Goal: Browse casually

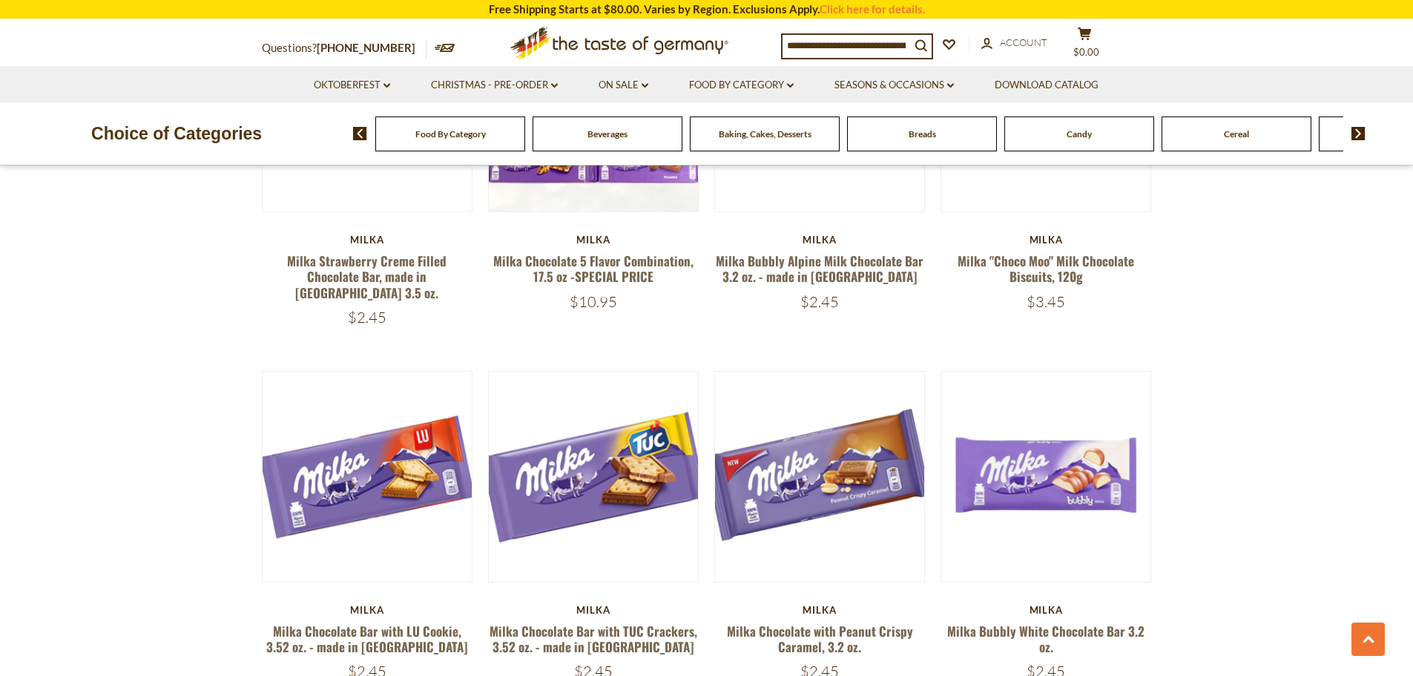
scroll to position [667, 0]
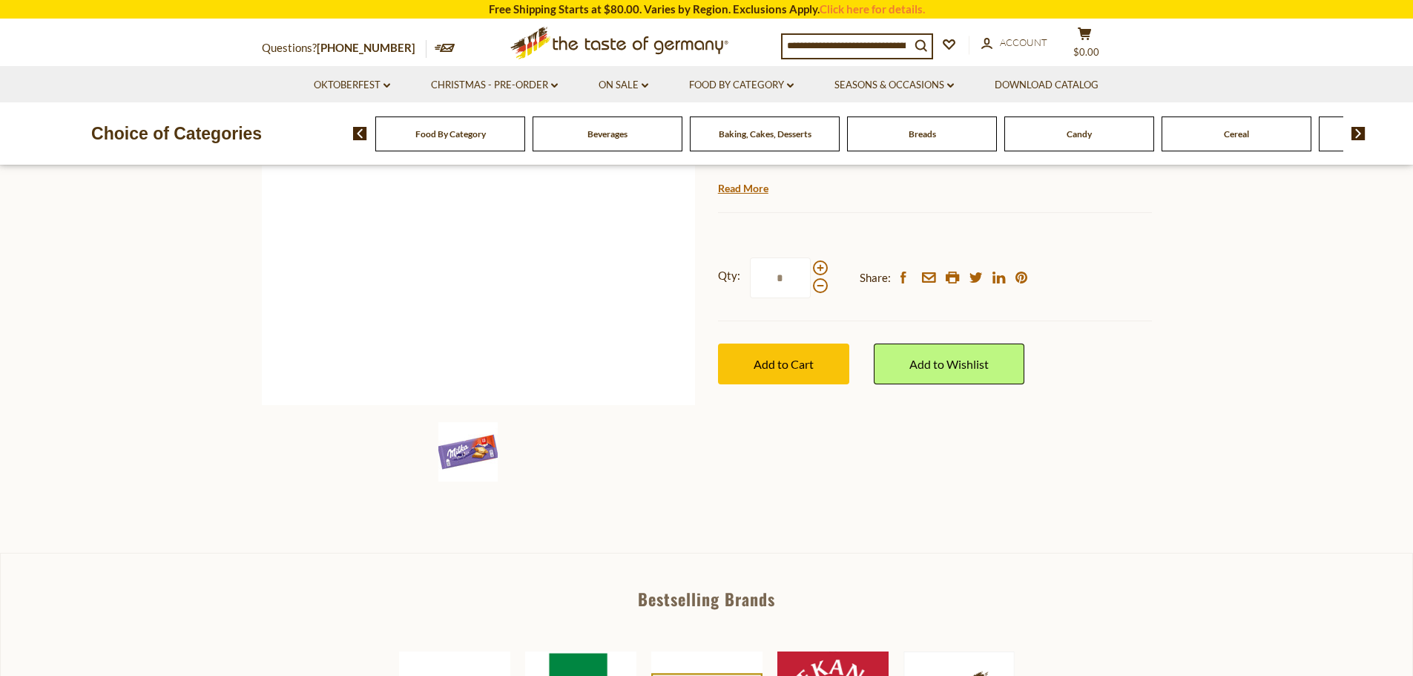
scroll to position [297, 0]
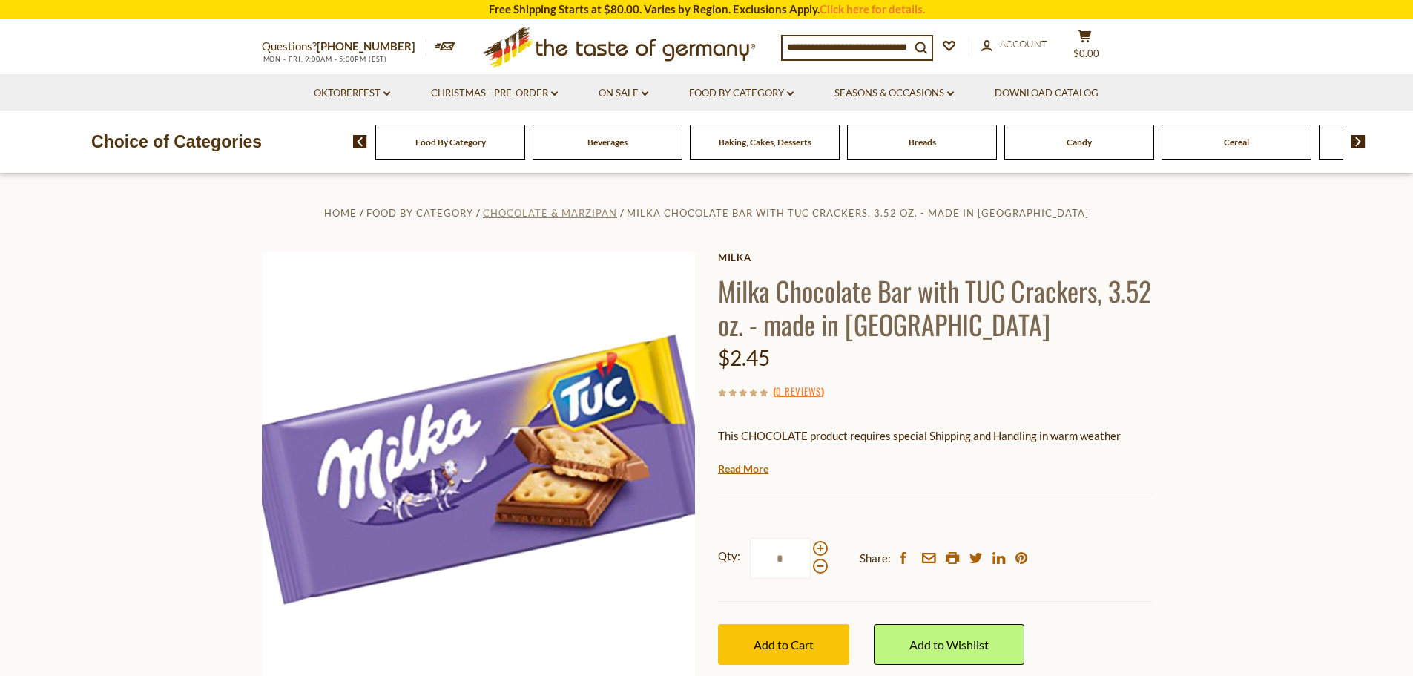
click at [617, 214] on span "Chocolate & Marzipan" at bounding box center [550, 213] width 134 height 12
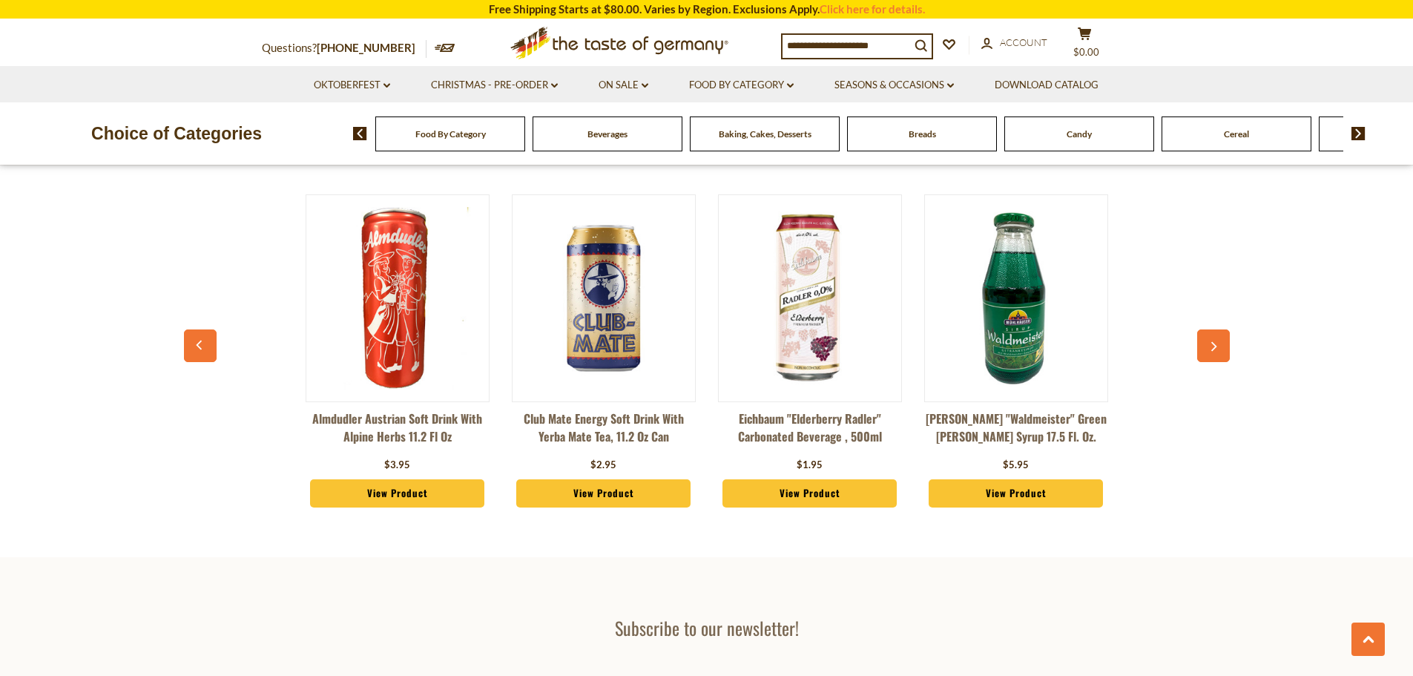
scroll to position [3485, 0]
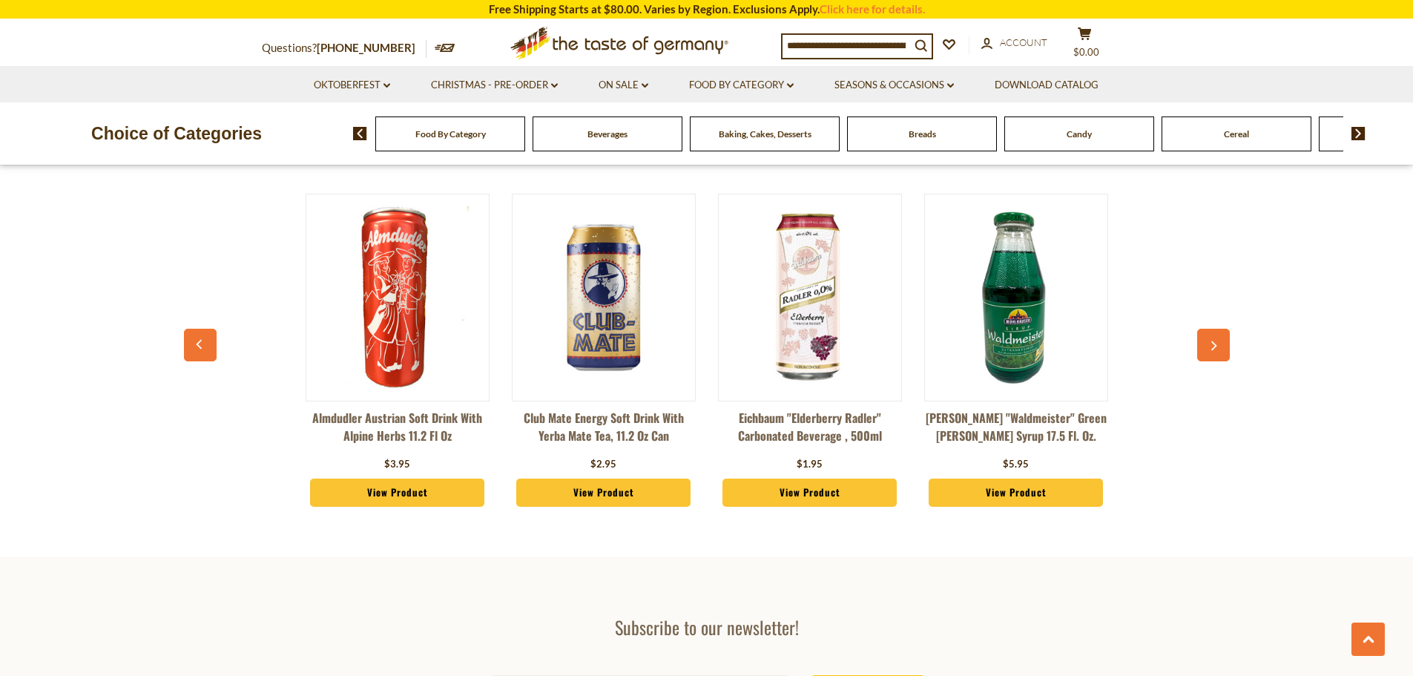
click at [1211, 348] on icon "button" at bounding box center [1213, 346] width 10 height 10
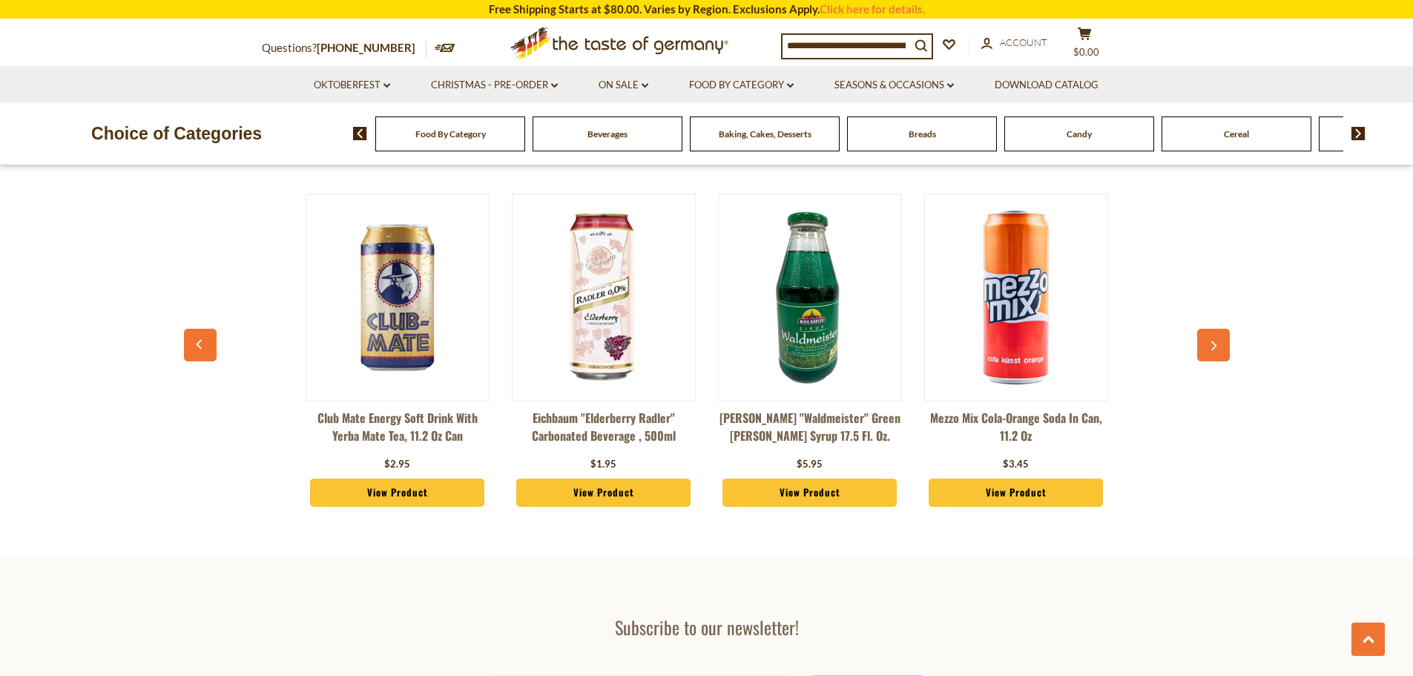
click at [1211, 346] on icon "button" at bounding box center [1213, 346] width 10 height 10
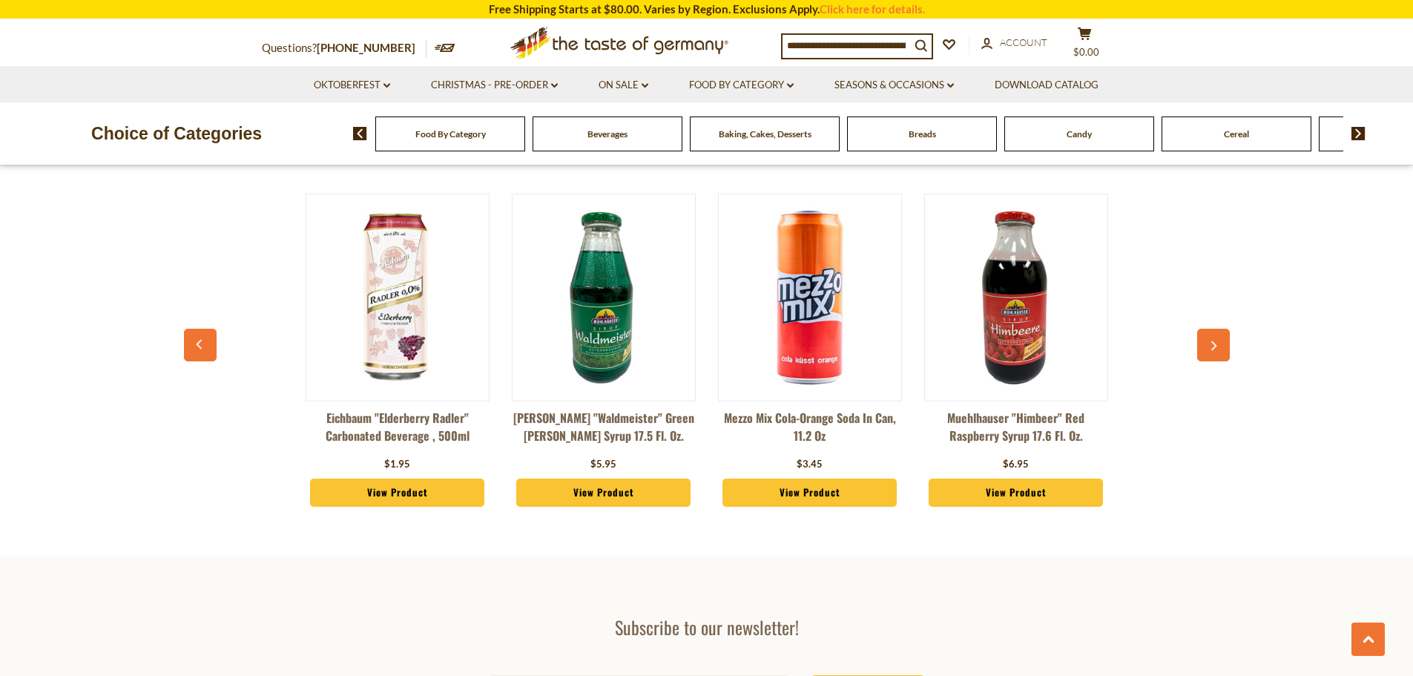
click at [1211, 346] on icon "button" at bounding box center [1213, 346] width 10 height 10
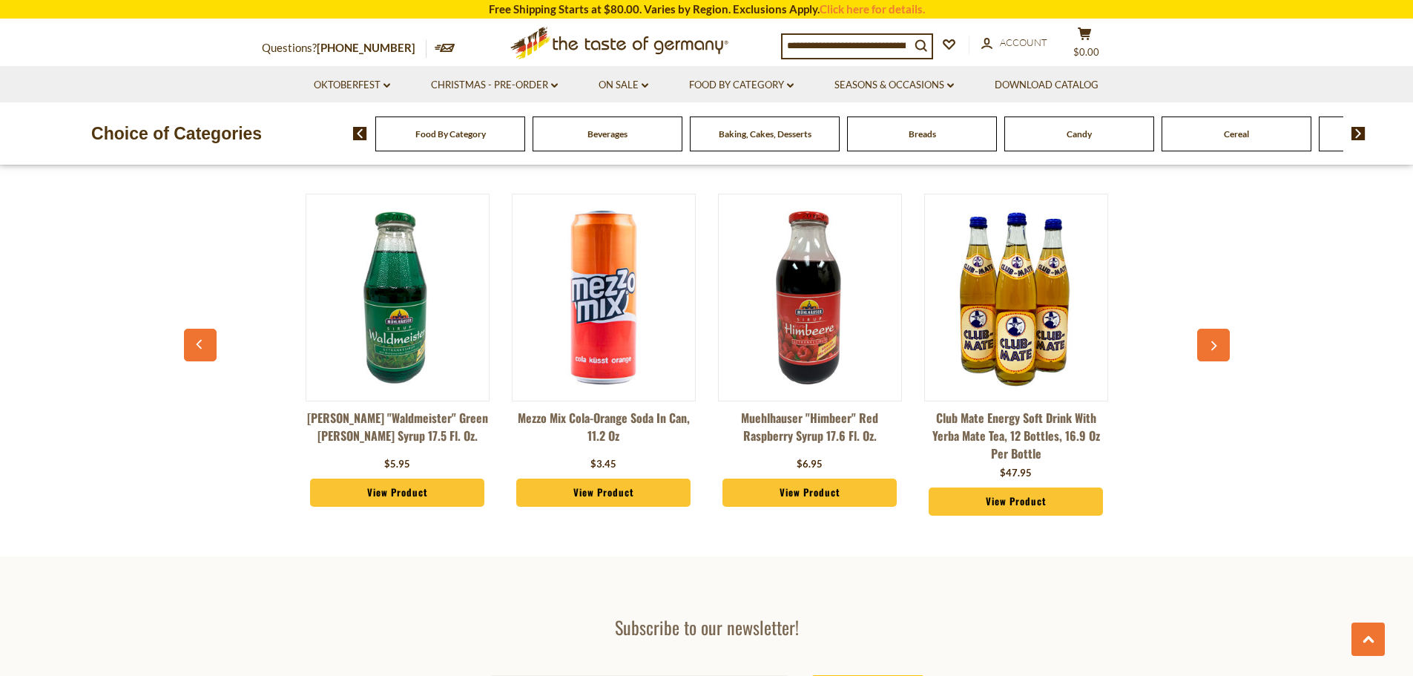
click at [1211, 346] on icon "button" at bounding box center [1213, 346] width 10 height 10
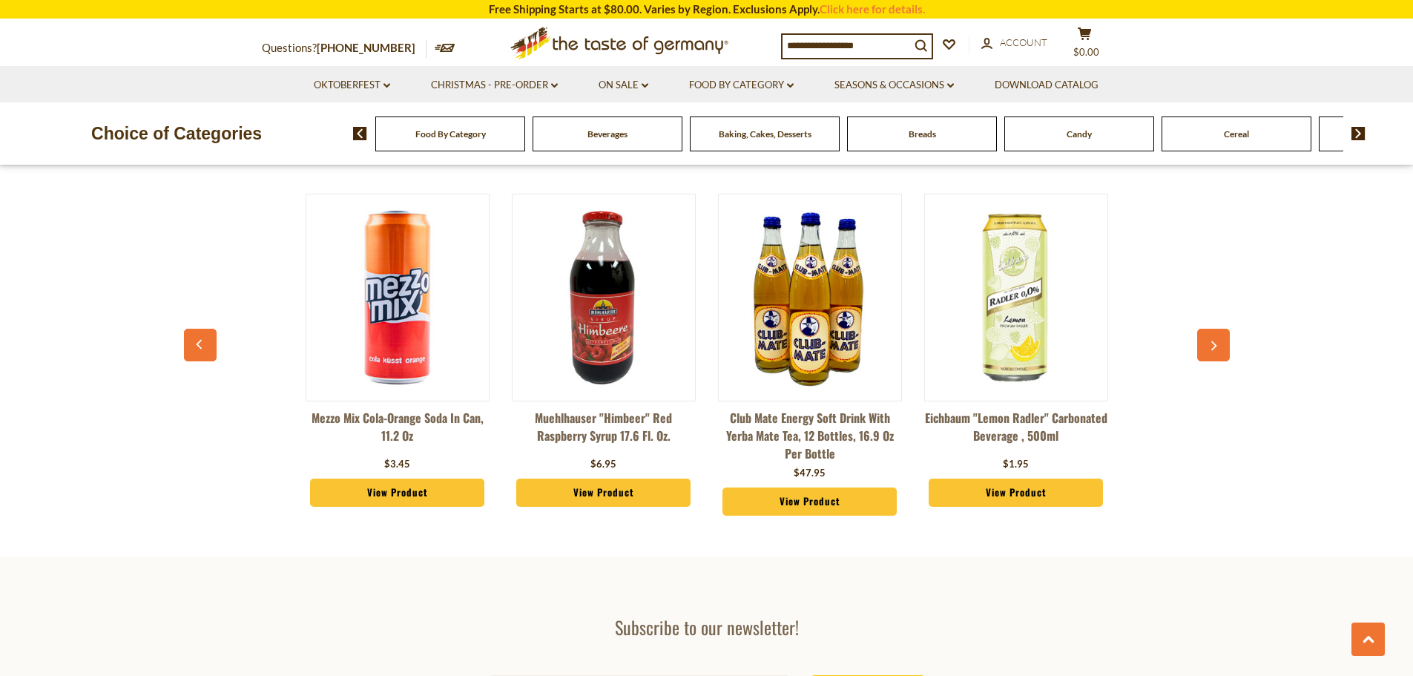
click at [1211, 346] on icon "button" at bounding box center [1213, 346] width 10 height 10
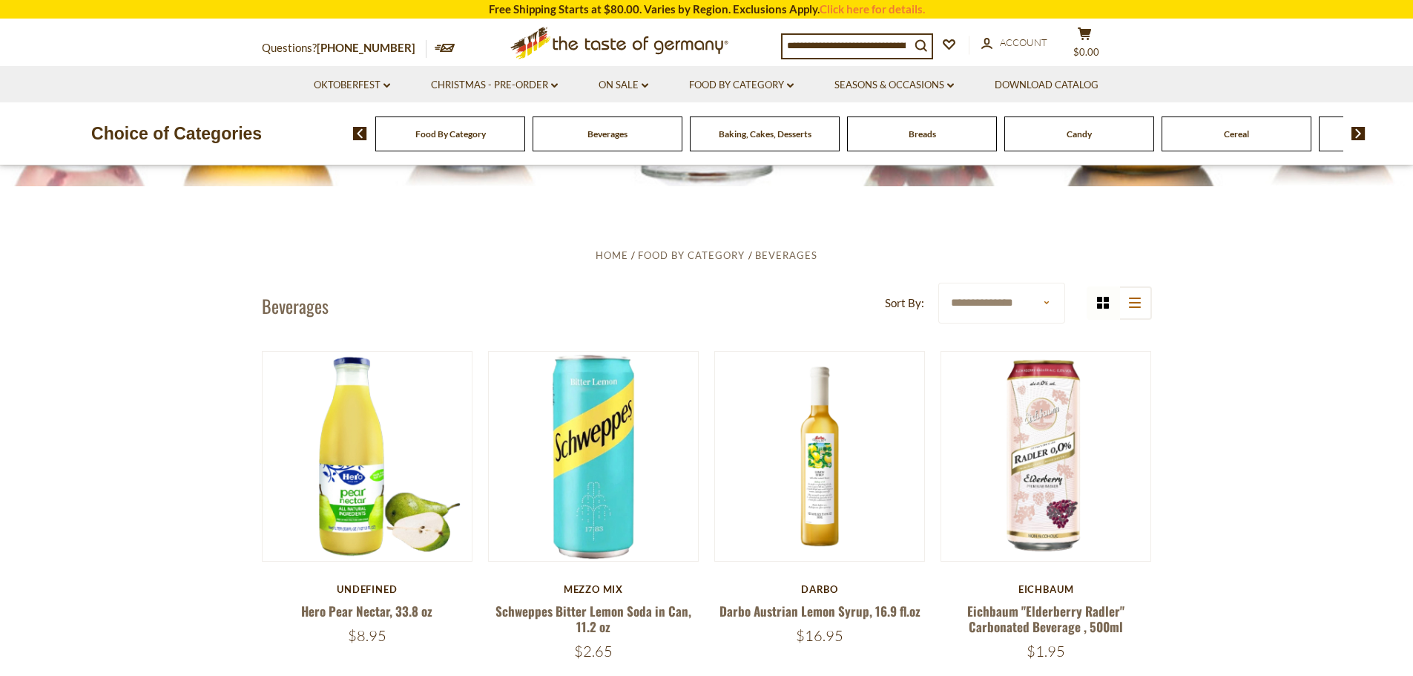
scroll to position [445, 0]
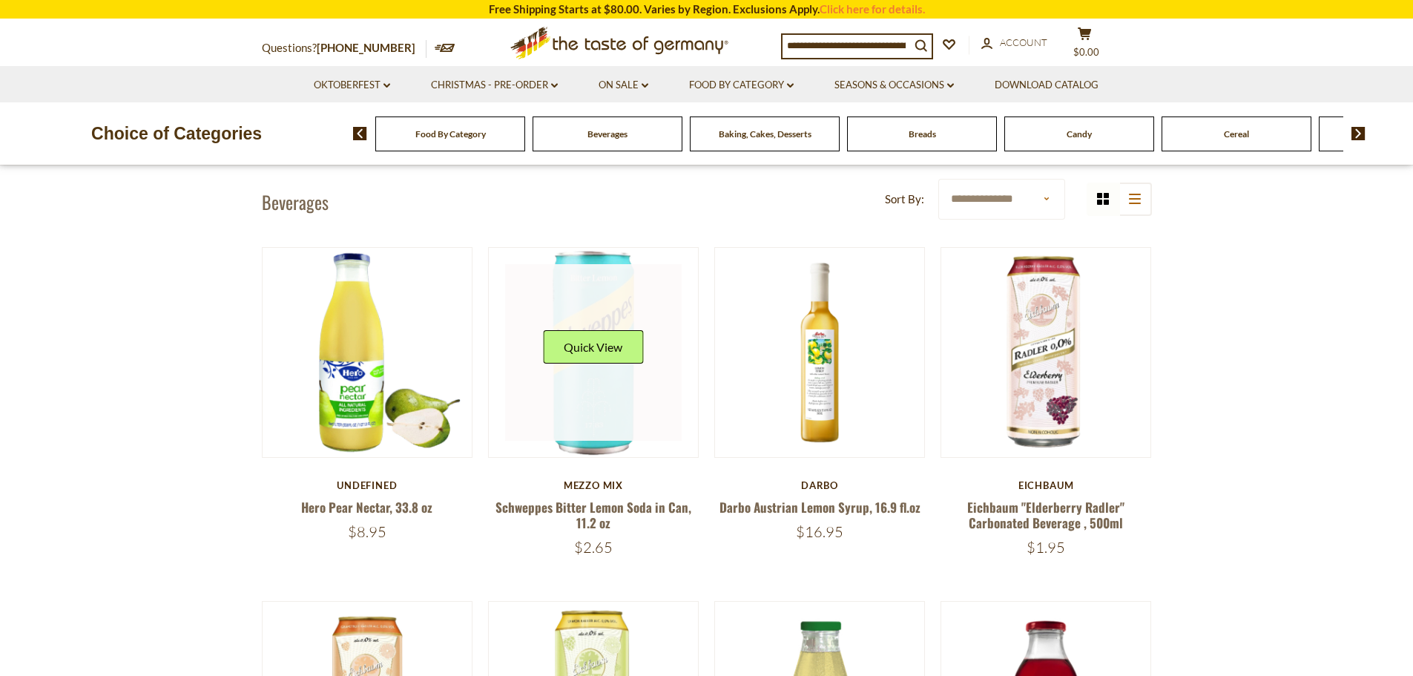
click at [582, 403] on link at bounding box center [593, 352] width 176 height 176
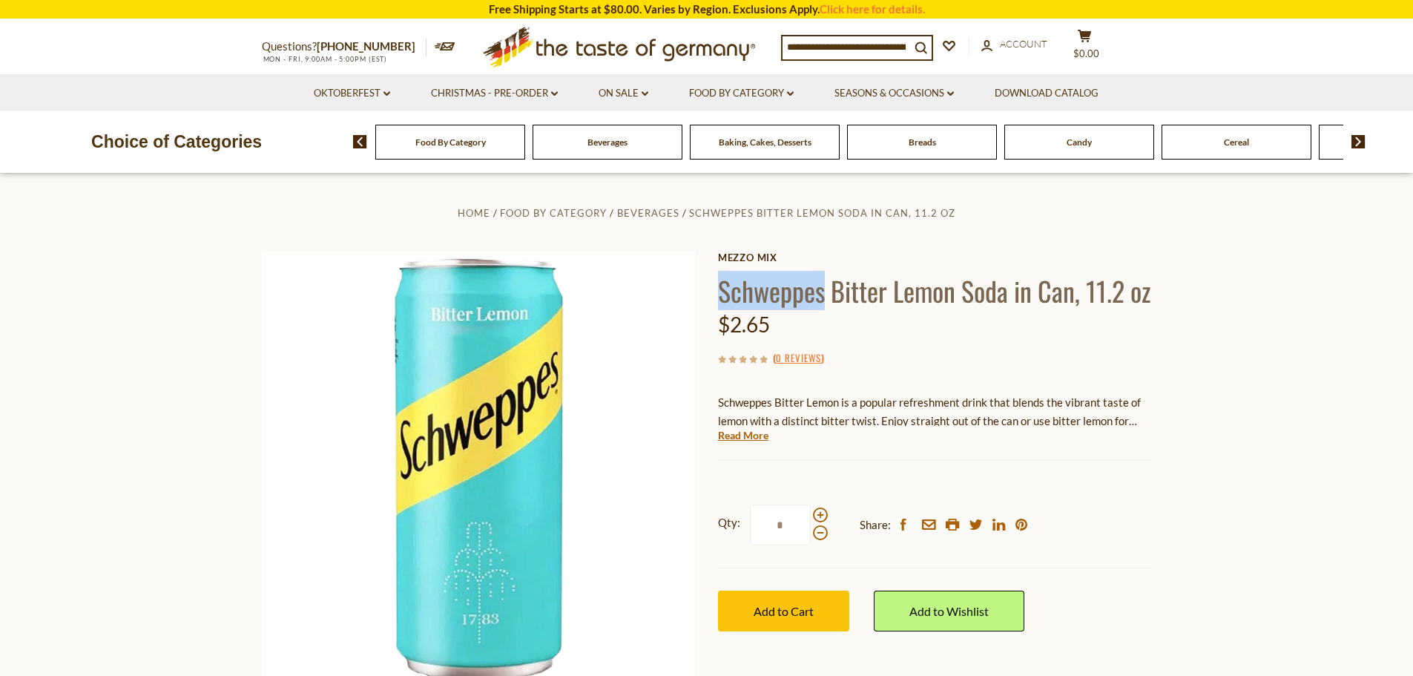
drag, startPoint x: 719, startPoint y: 291, endPoint x: 822, endPoint y: 290, distance: 102.3
click at [822, 290] on h1 "Schweppes Bitter Lemon Soda in Can, 11.2 oz" at bounding box center [935, 290] width 434 height 33
copy h1 "Schweppes"
click at [864, 44] on input at bounding box center [846, 46] width 128 height 21
paste input "*********"
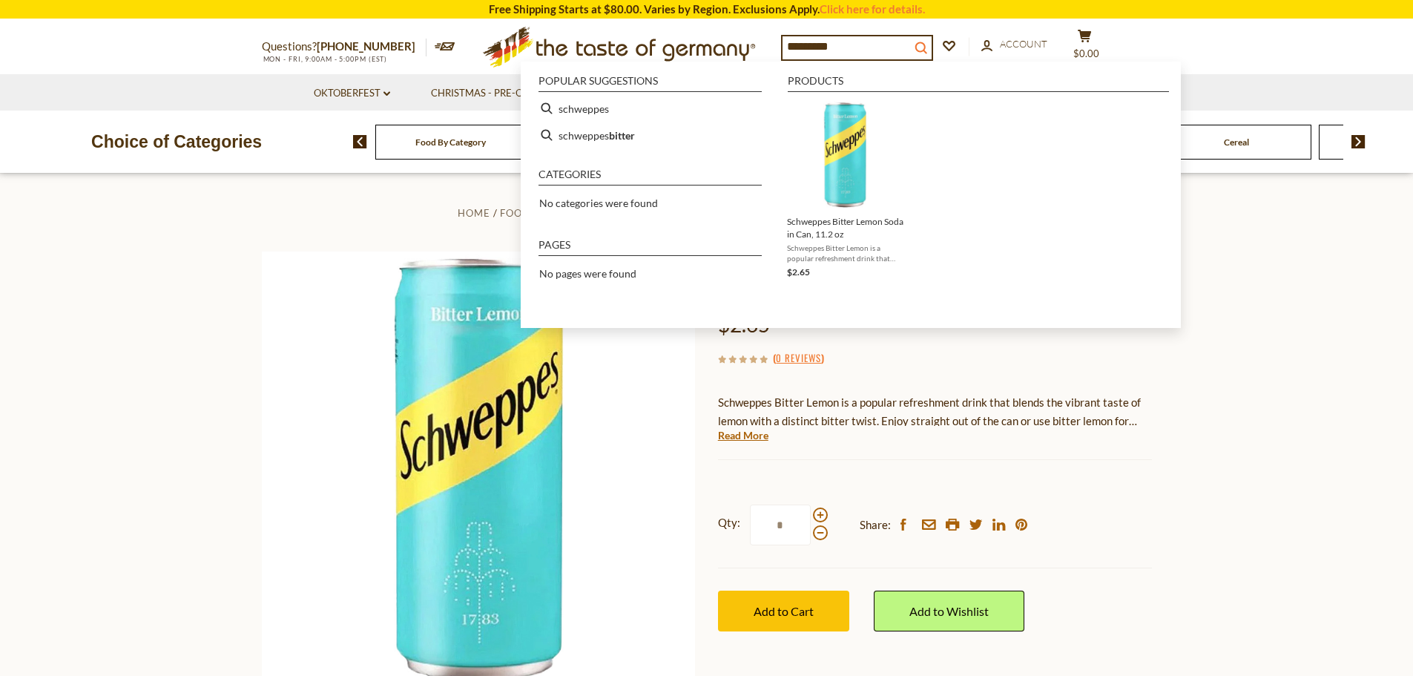
type input "*********"
click at [927, 44] on icon "search_icon" at bounding box center [920, 48] width 13 height 13
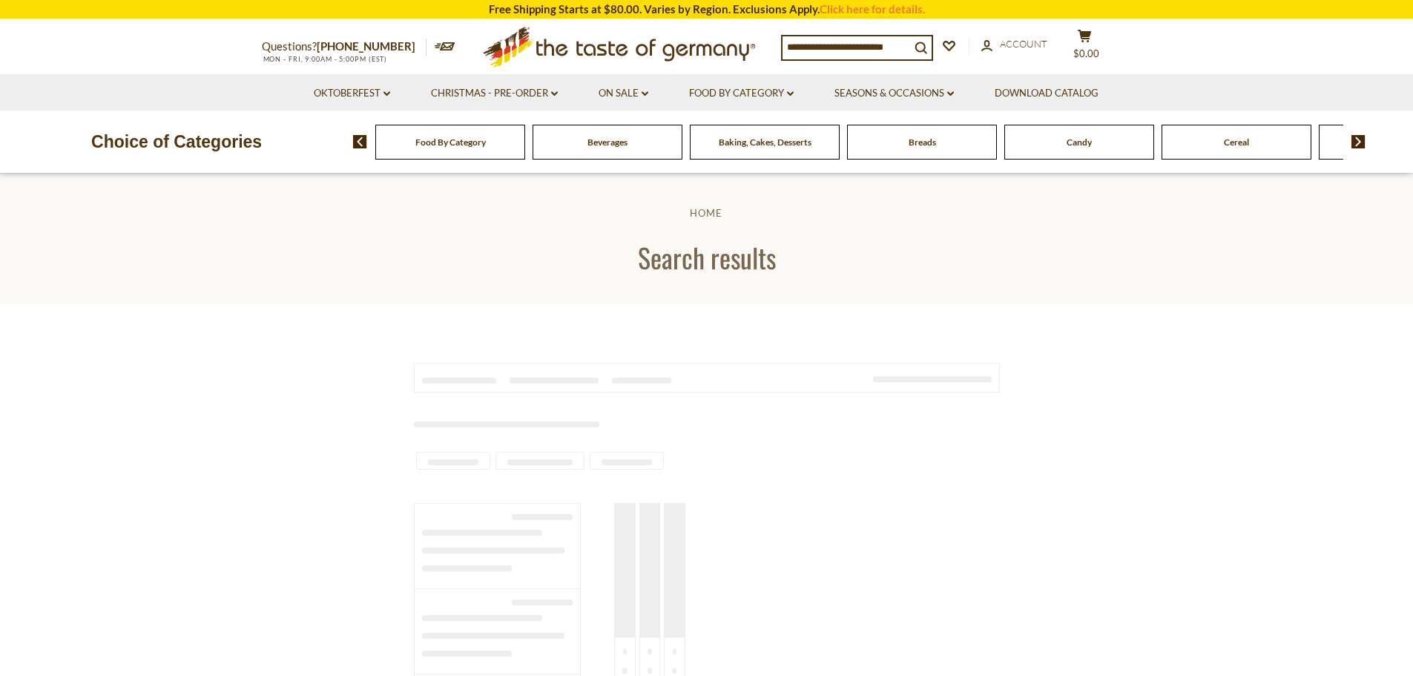
type input "*********"
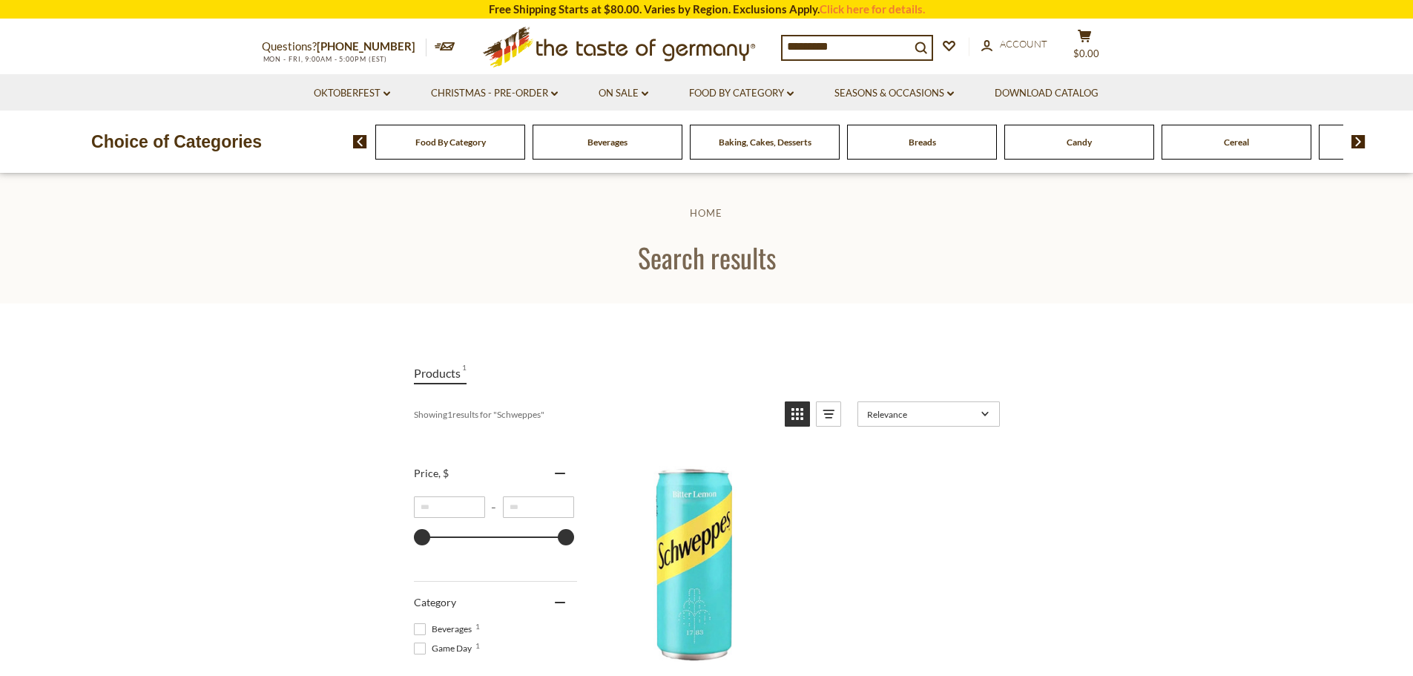
click at [758, 144] on span "Baking, Cakes, Desserts" at bounding box center [765, 141] width 93 height 11
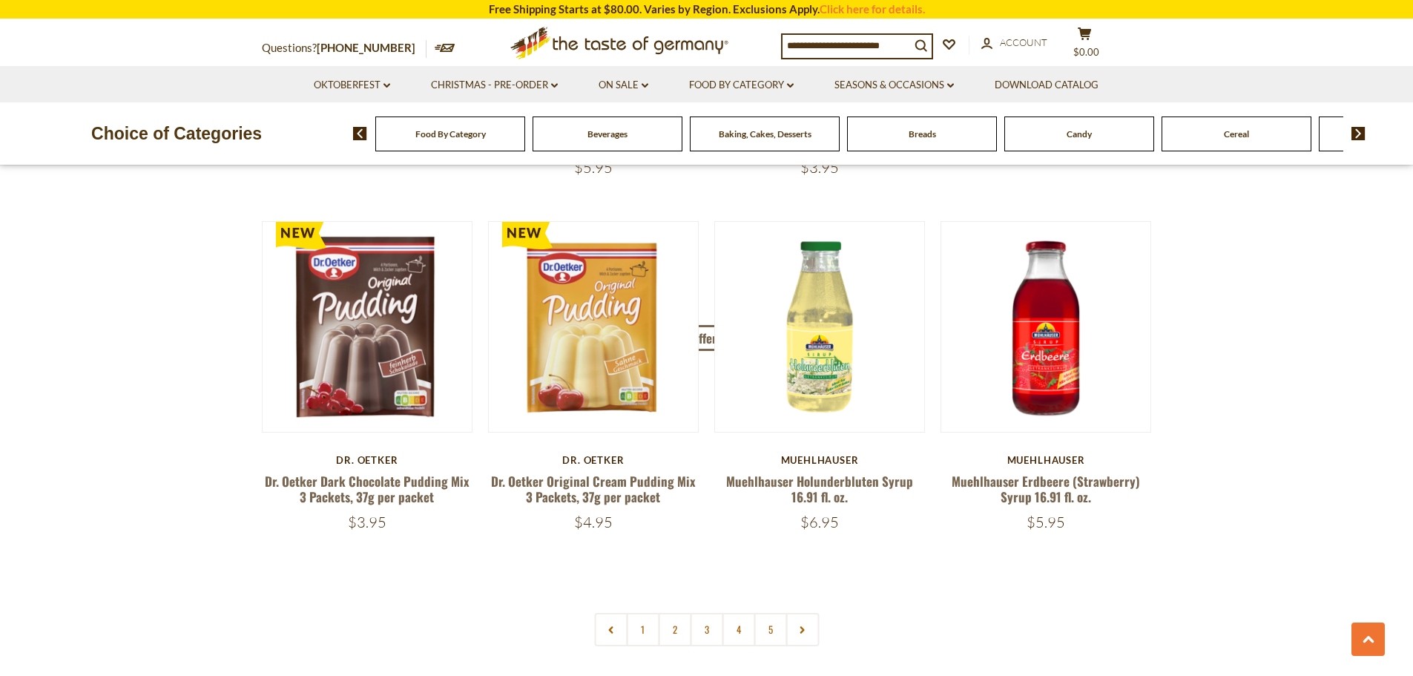
scroll to position [3411, 0]
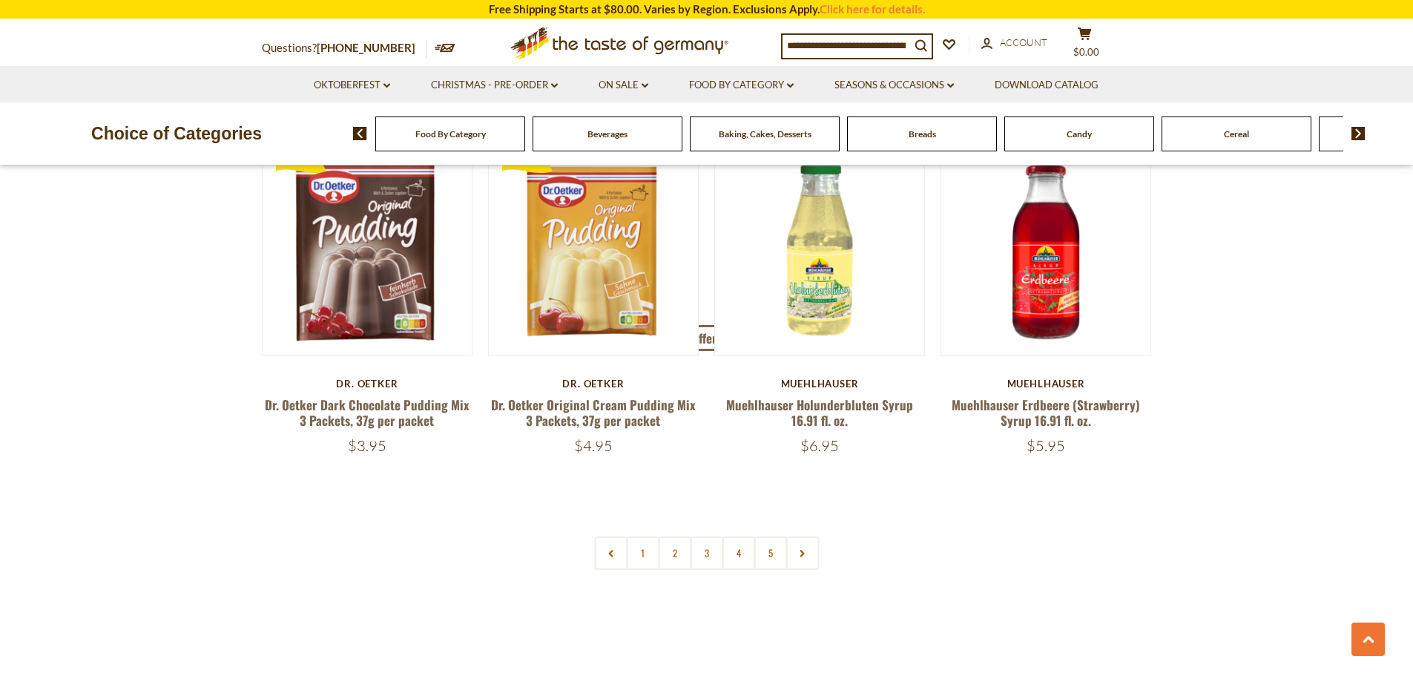
click at [668, 545] on link "2" at bounding box center [674, 552] width 33 height 33
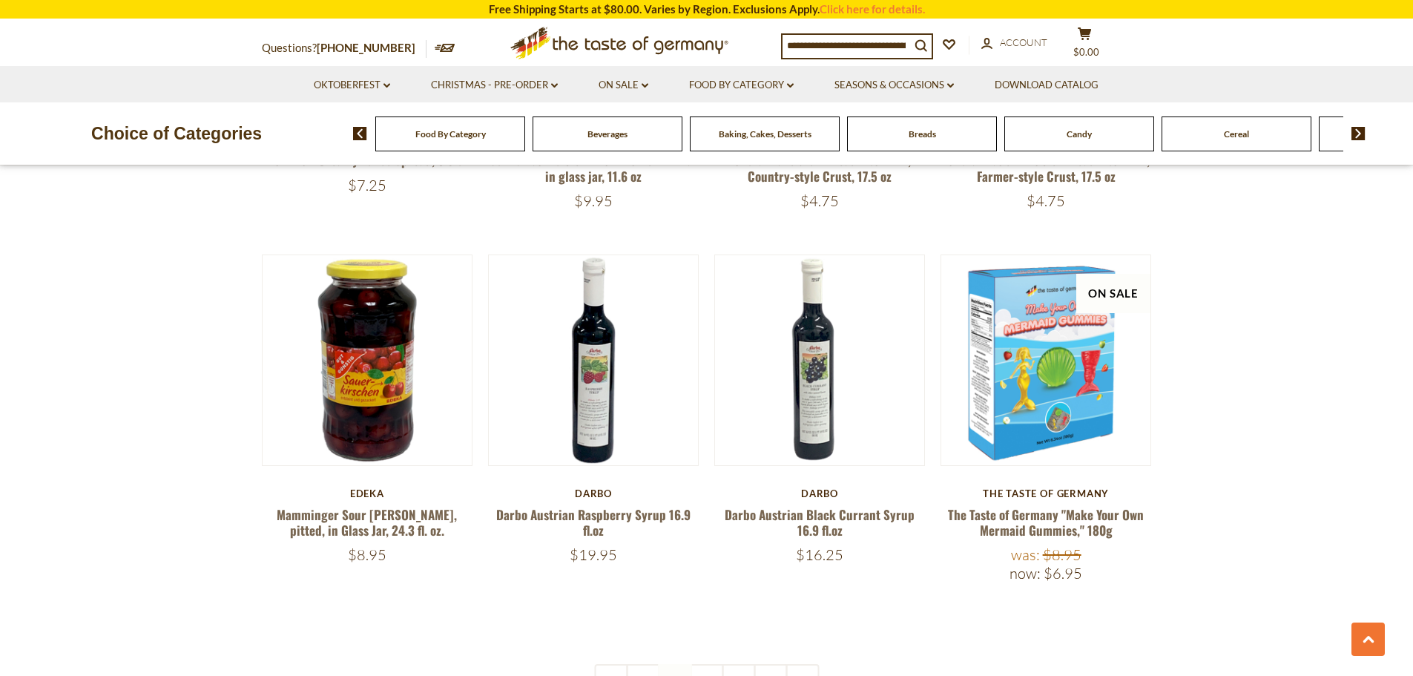
scroll to position [3367, 0]
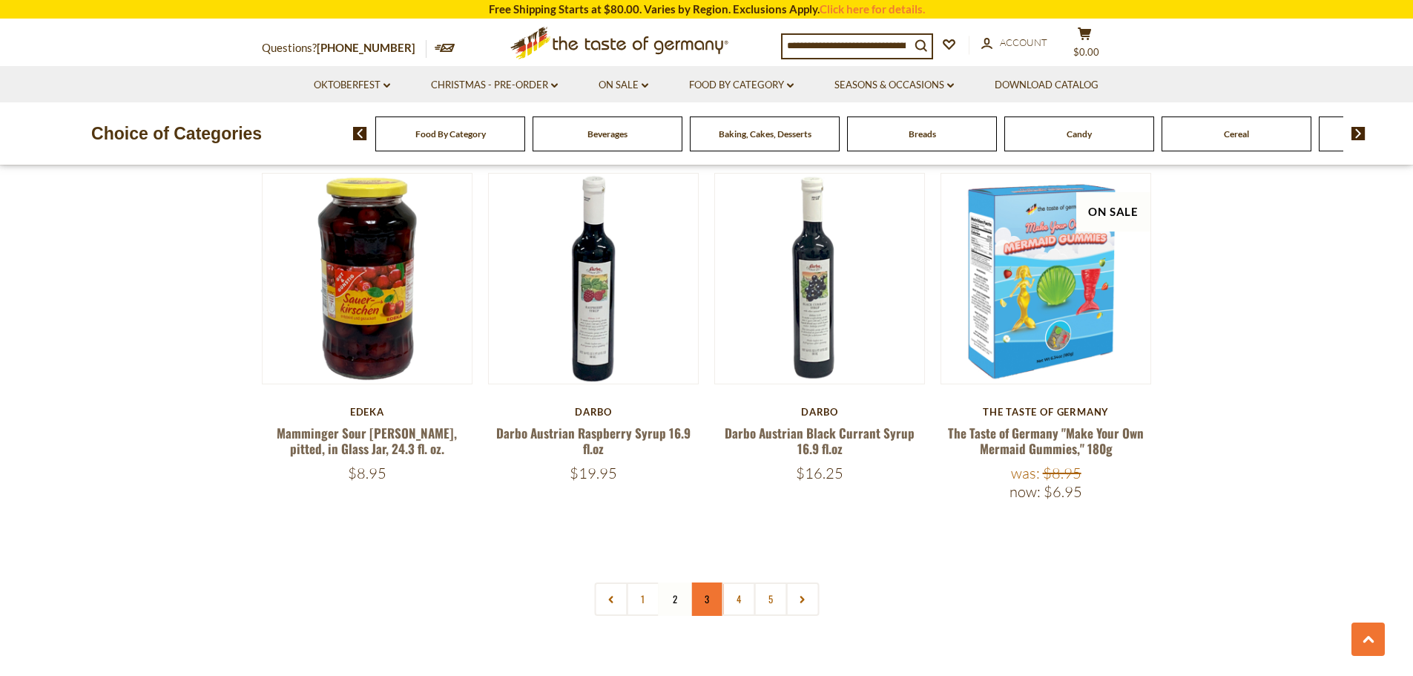
click at [716, 584] on link "3" at bounding box center [706, 598] width 33 height 33
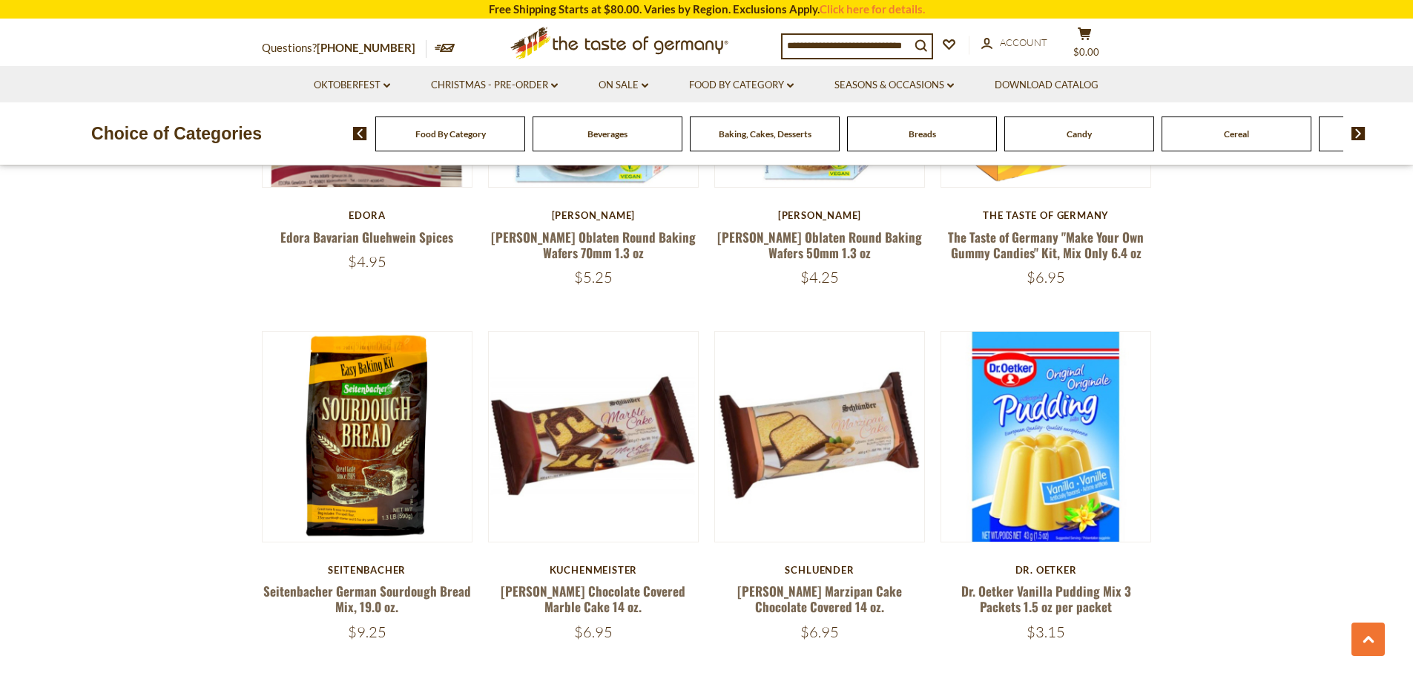
scroll to position [3516, 0]
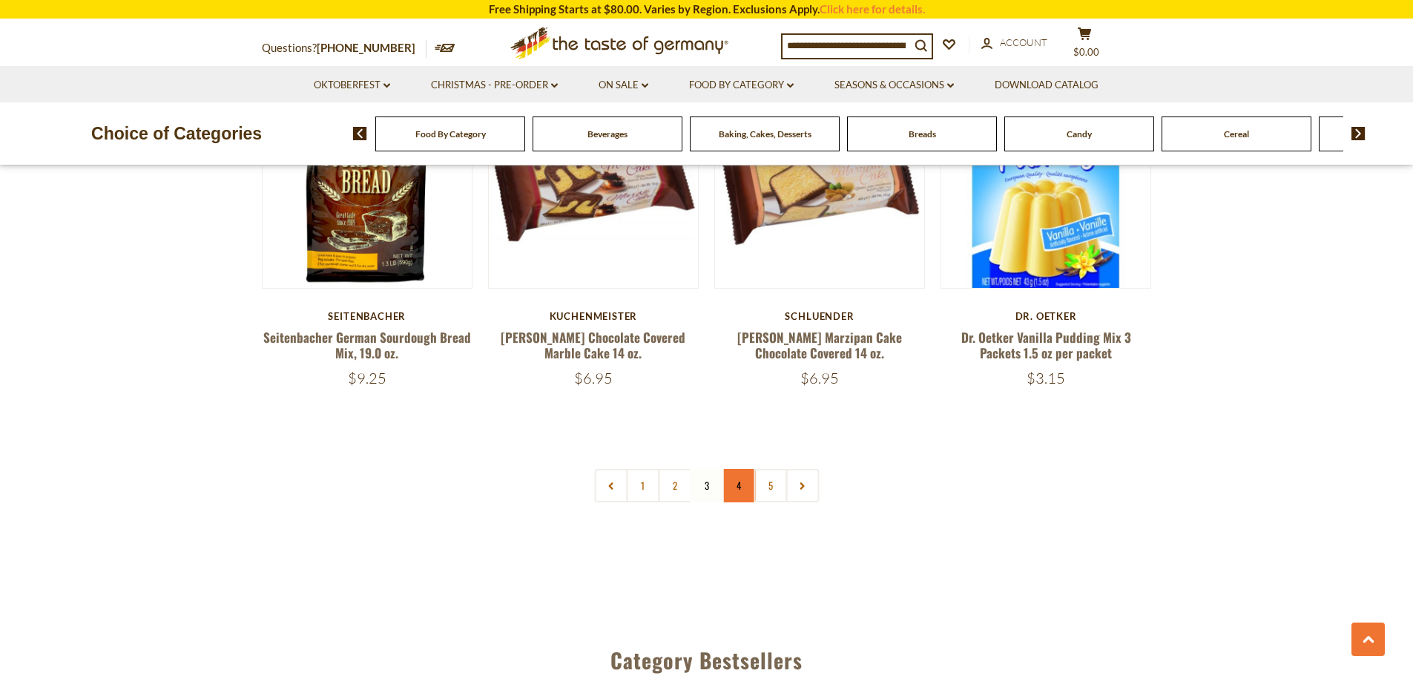
click at [742, 475] on link "4" at bounding box center [738, 485] width 33 height 33
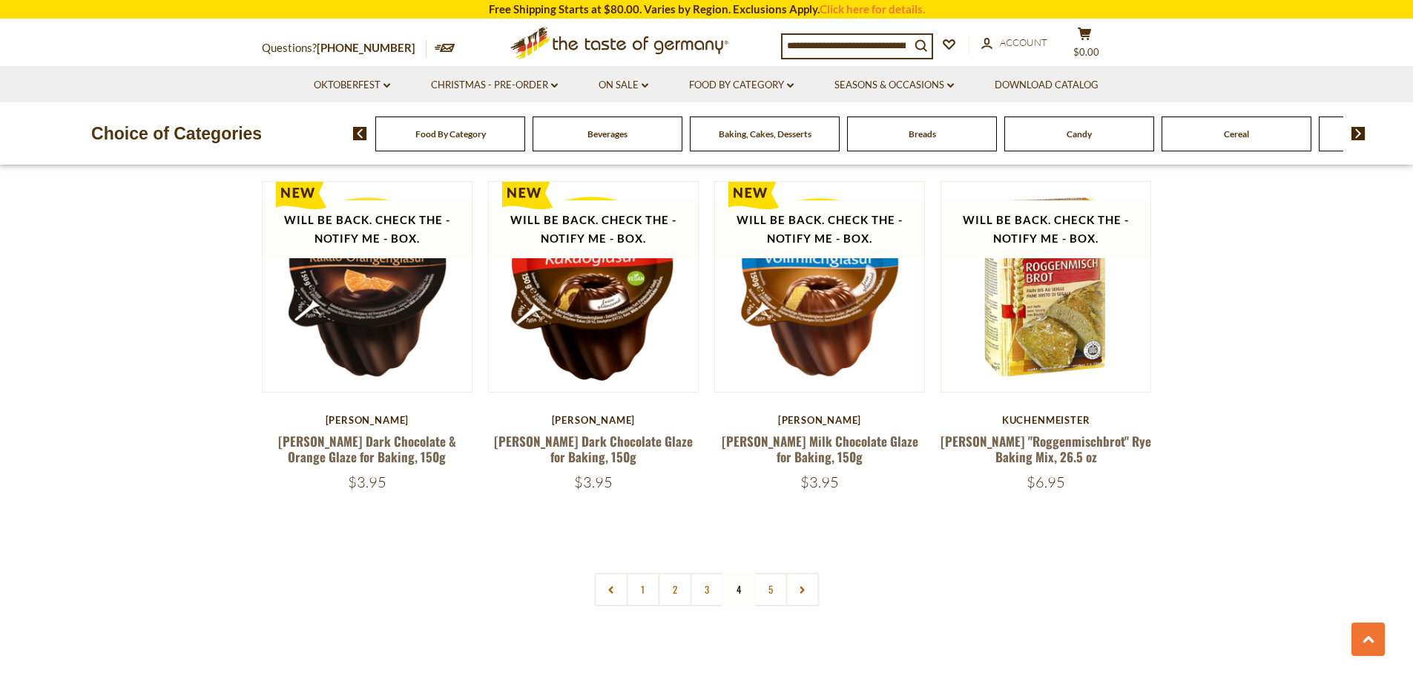
scroll to position [3442, 0]
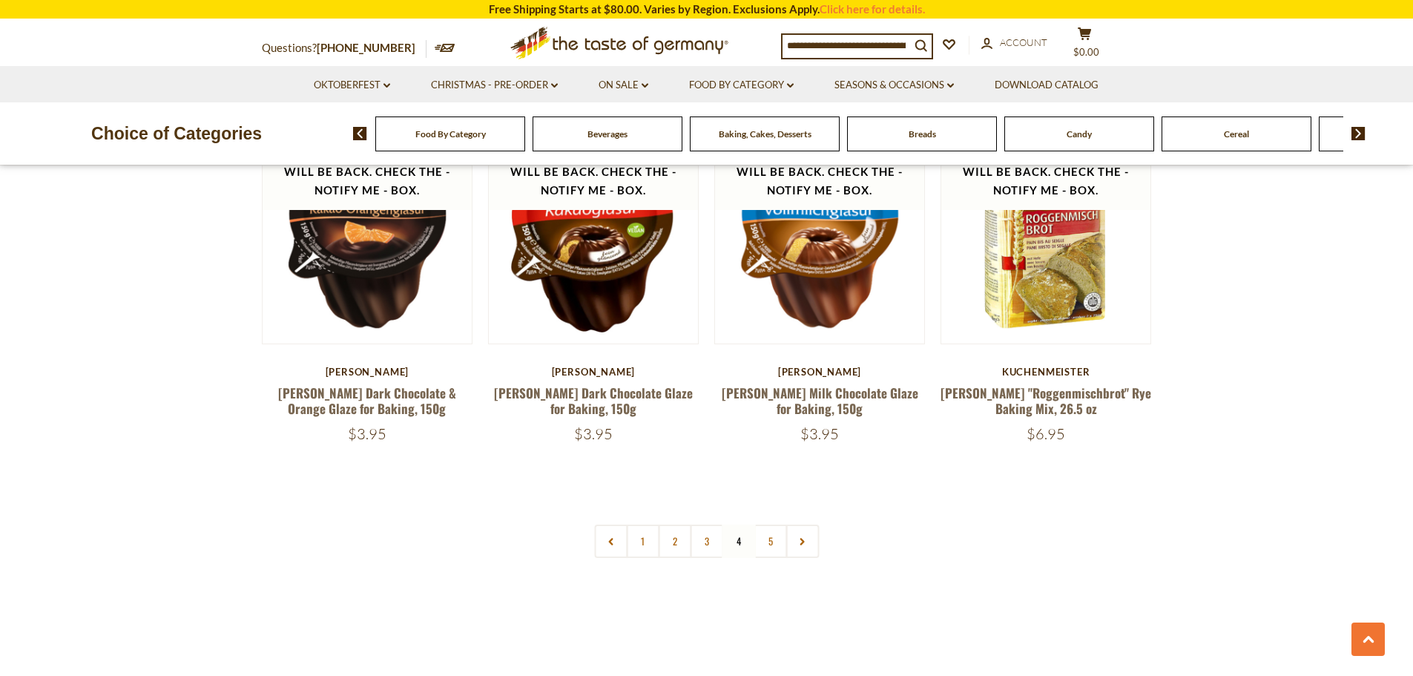
drag, startPoint x: 773, startPoint y: 528, endPoint x: 808, endPoint y: 565, distance: 50.4
click at [773, 530] on link "5" at bounding box center [769, 540] width 33 height 33
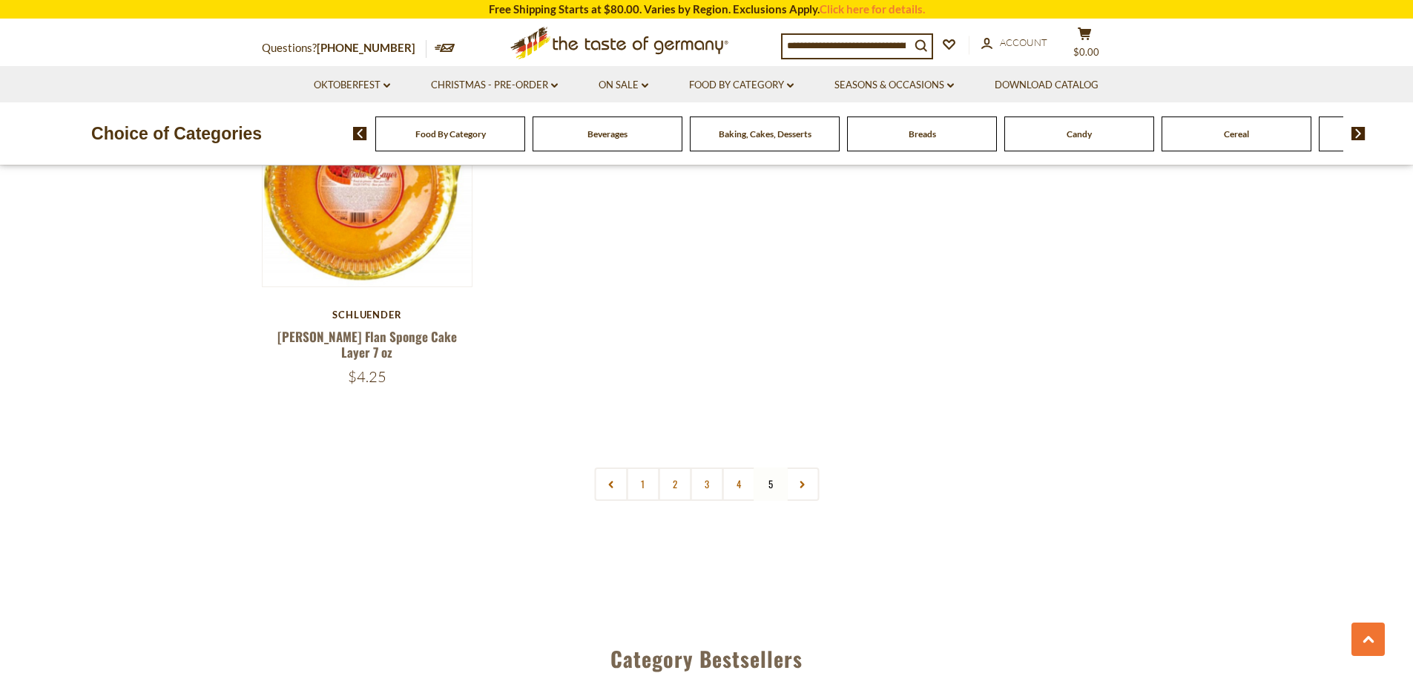
scroll to position [2923, 0]
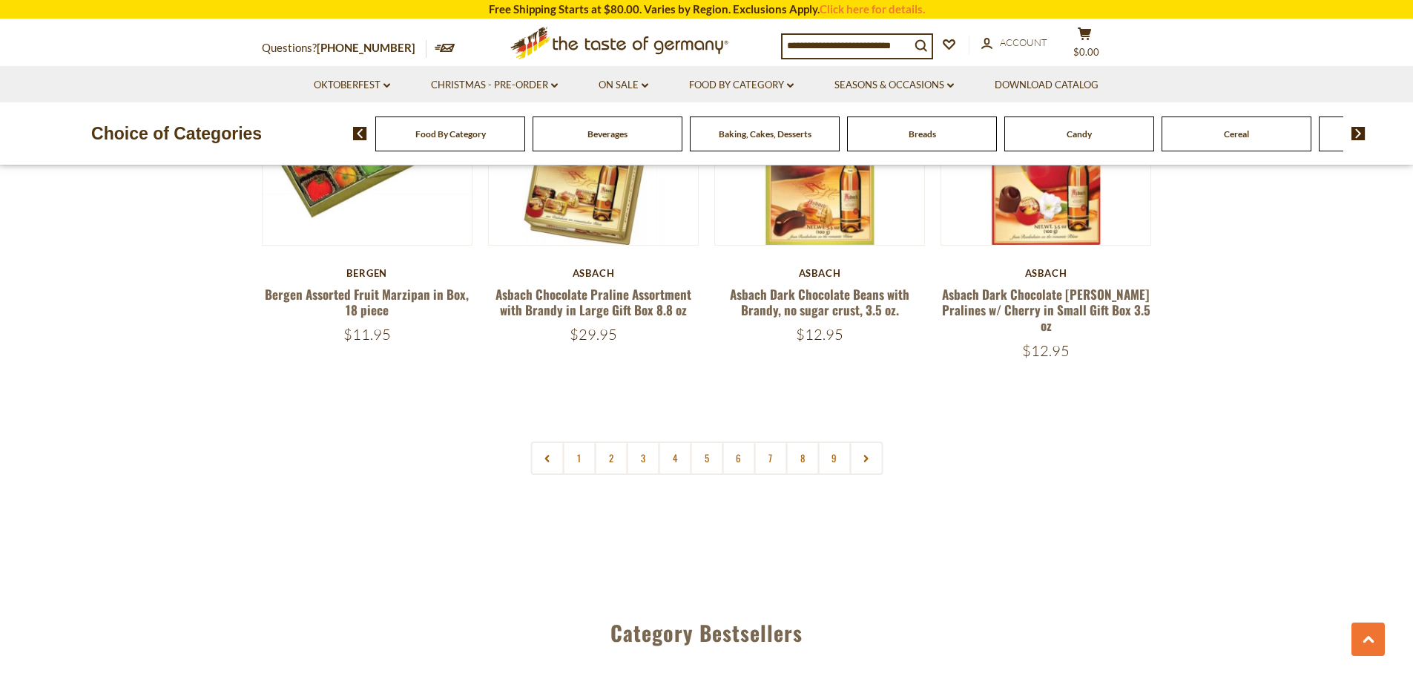
scroll to position [3708, 0]
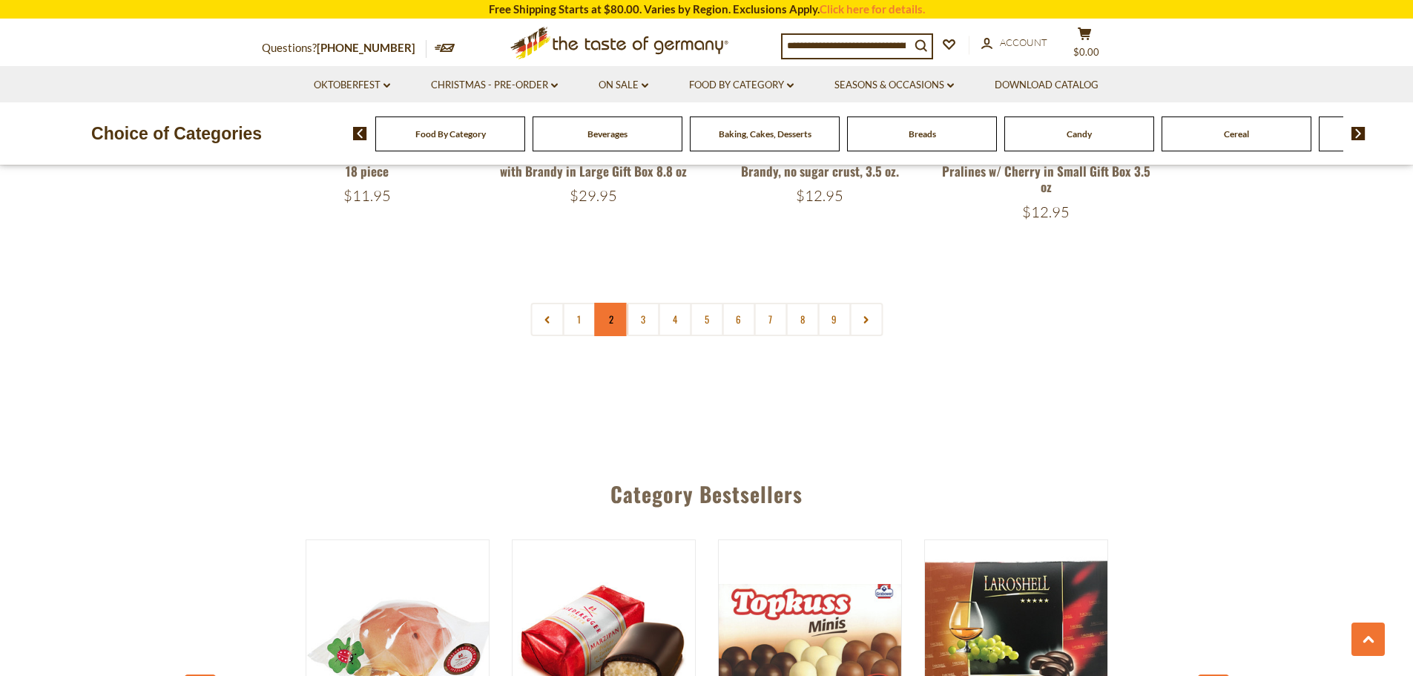
click at [606, 311] on link "2" at bounding box center [610, 319] width 33 height 33
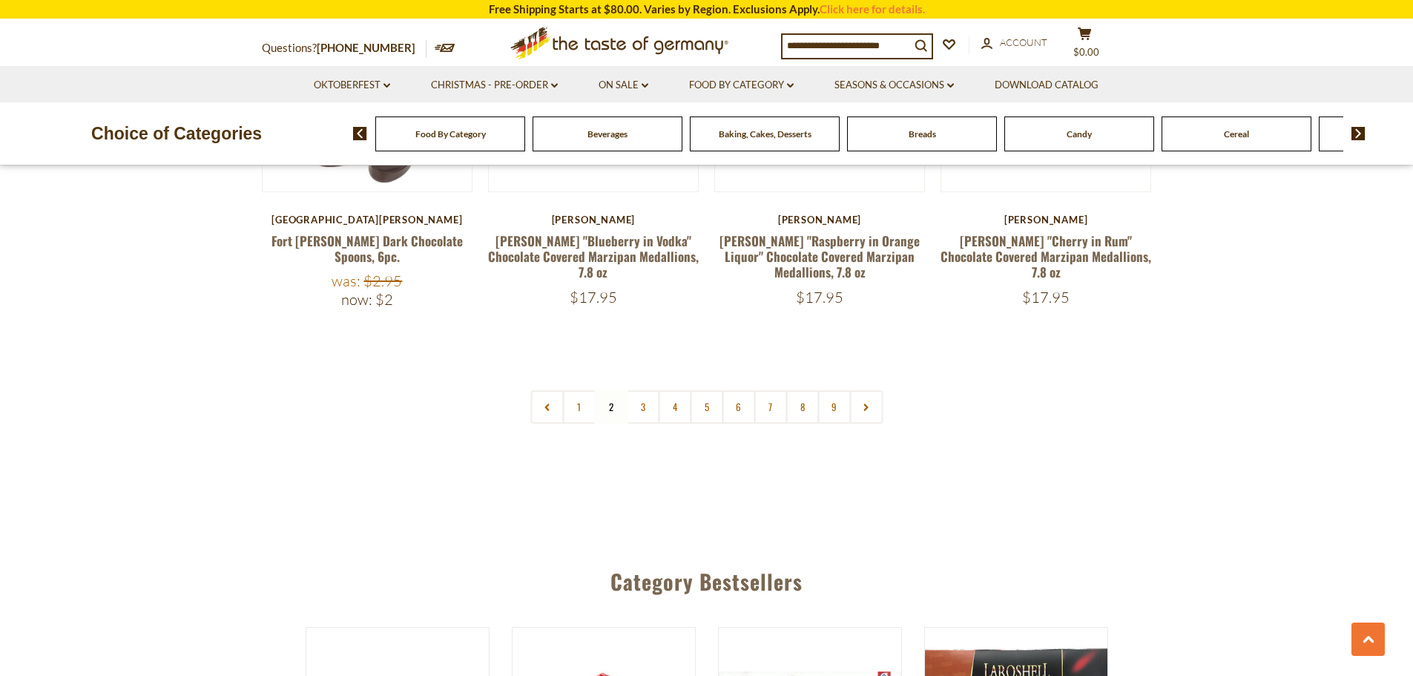
scroll to position [3664, 0]
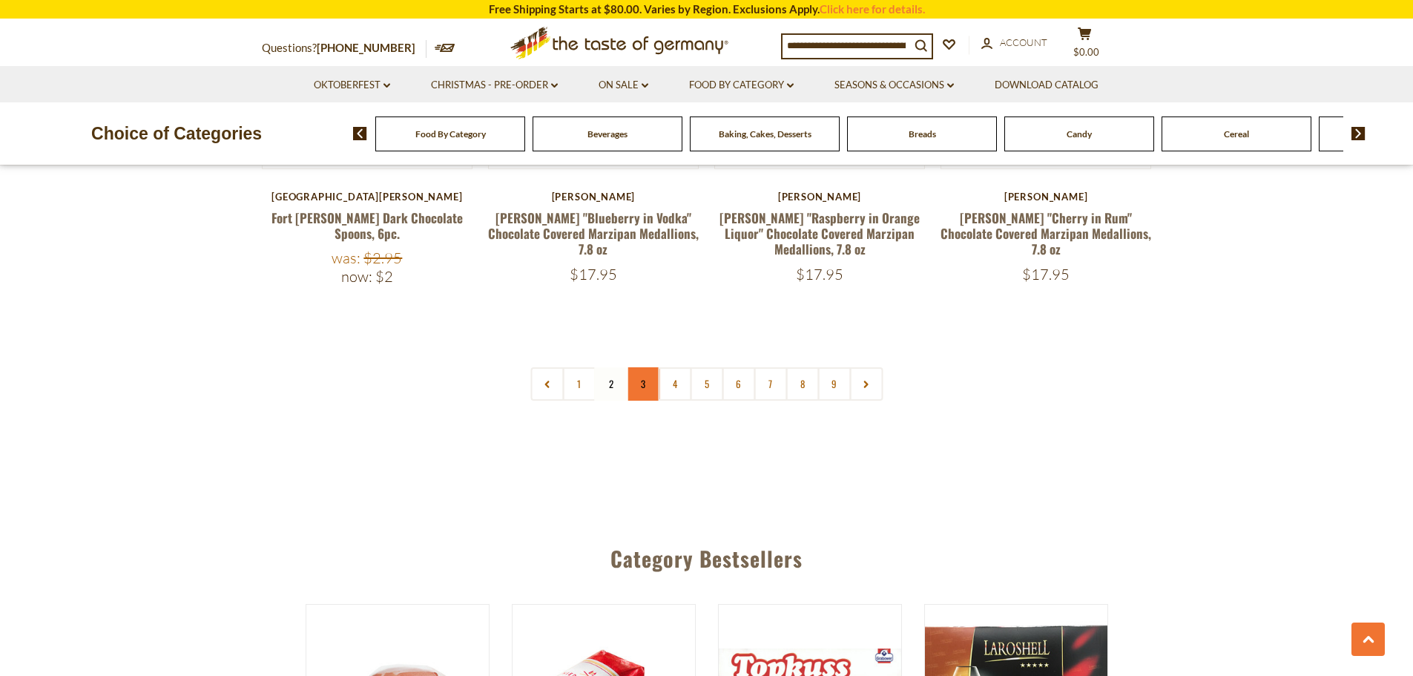
click at [646, 367] on link "3" at bounding box center [642, 383] width 33 height 33
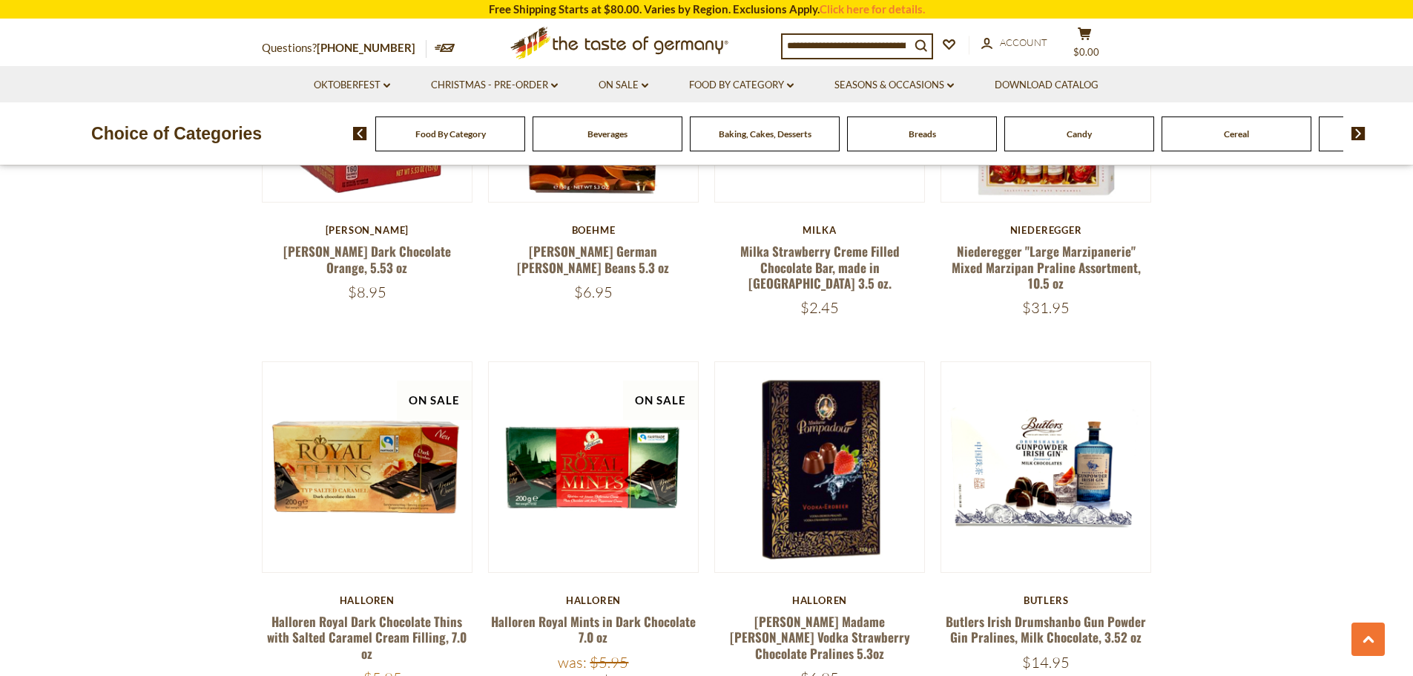
scroll to position [3442, 0]
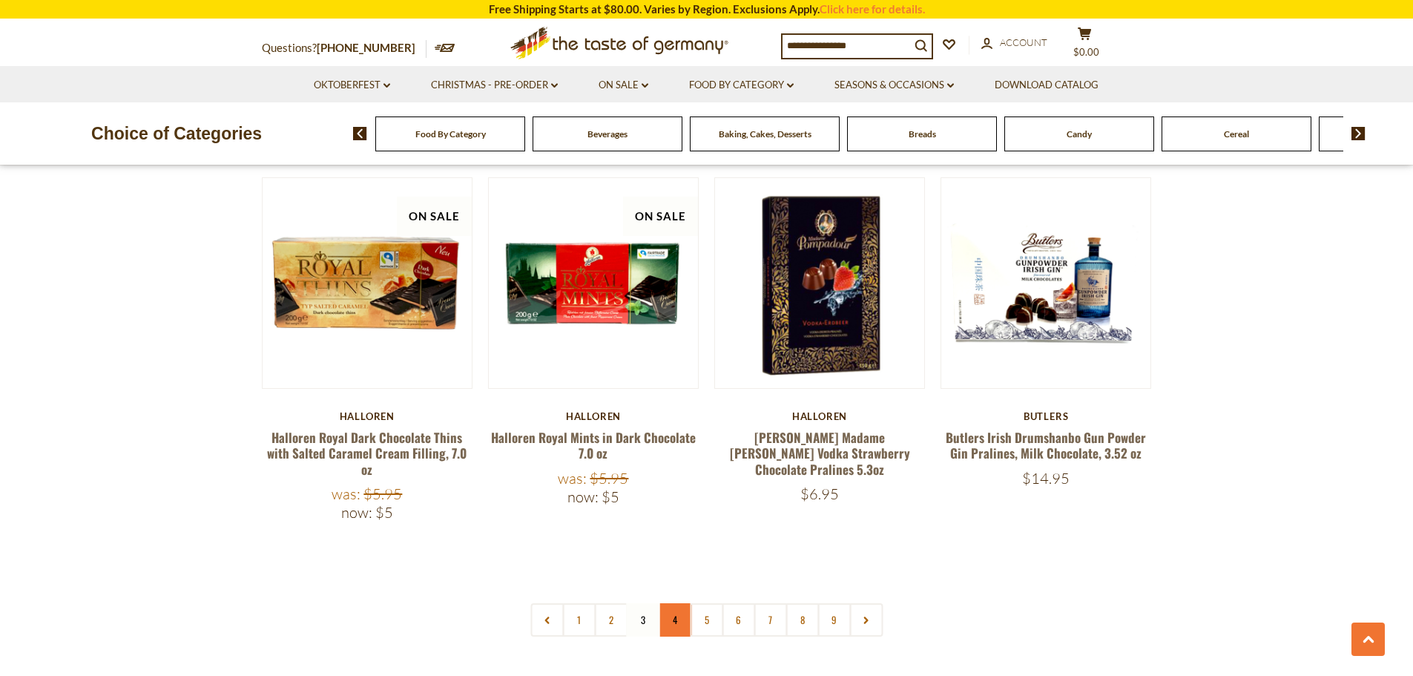
click at [673, 603] on link "4" at bounding box center [674, 619] width 33 height 33
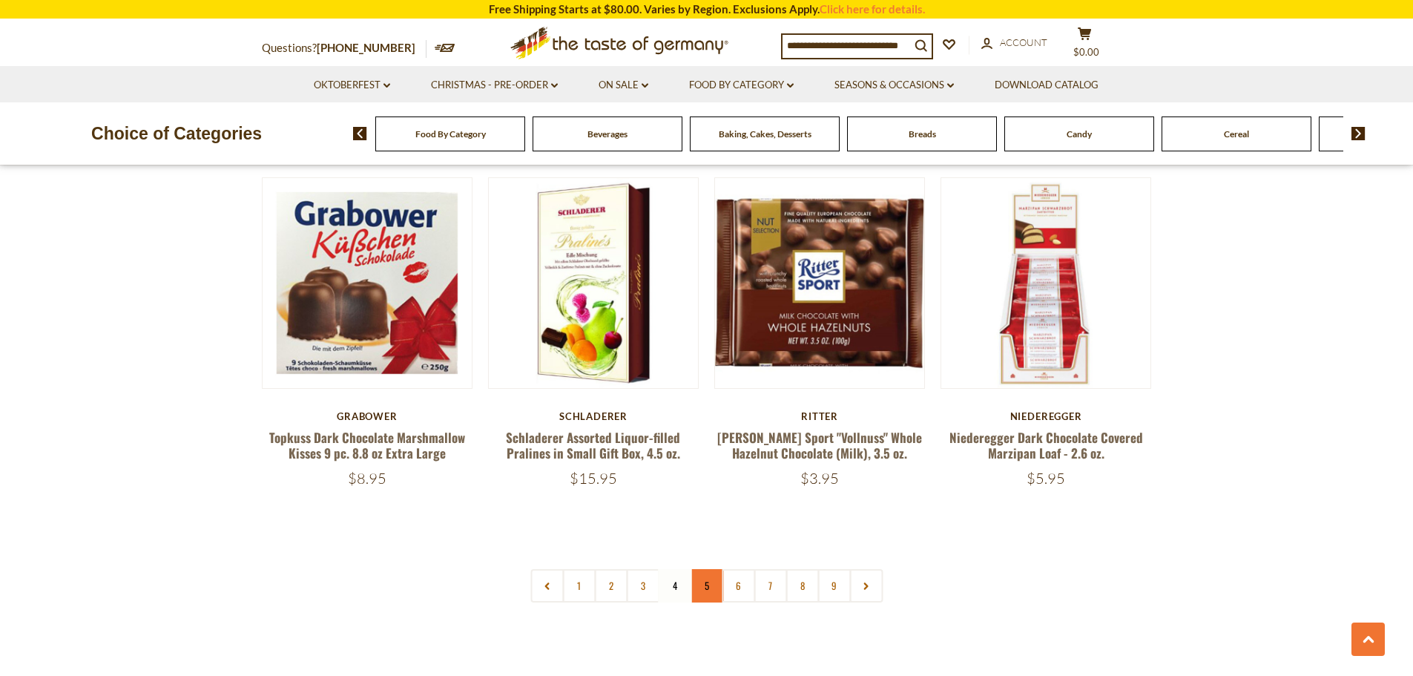
click at [707, 569] on link "5" at bounding box center [706, 585] width 33 height 33
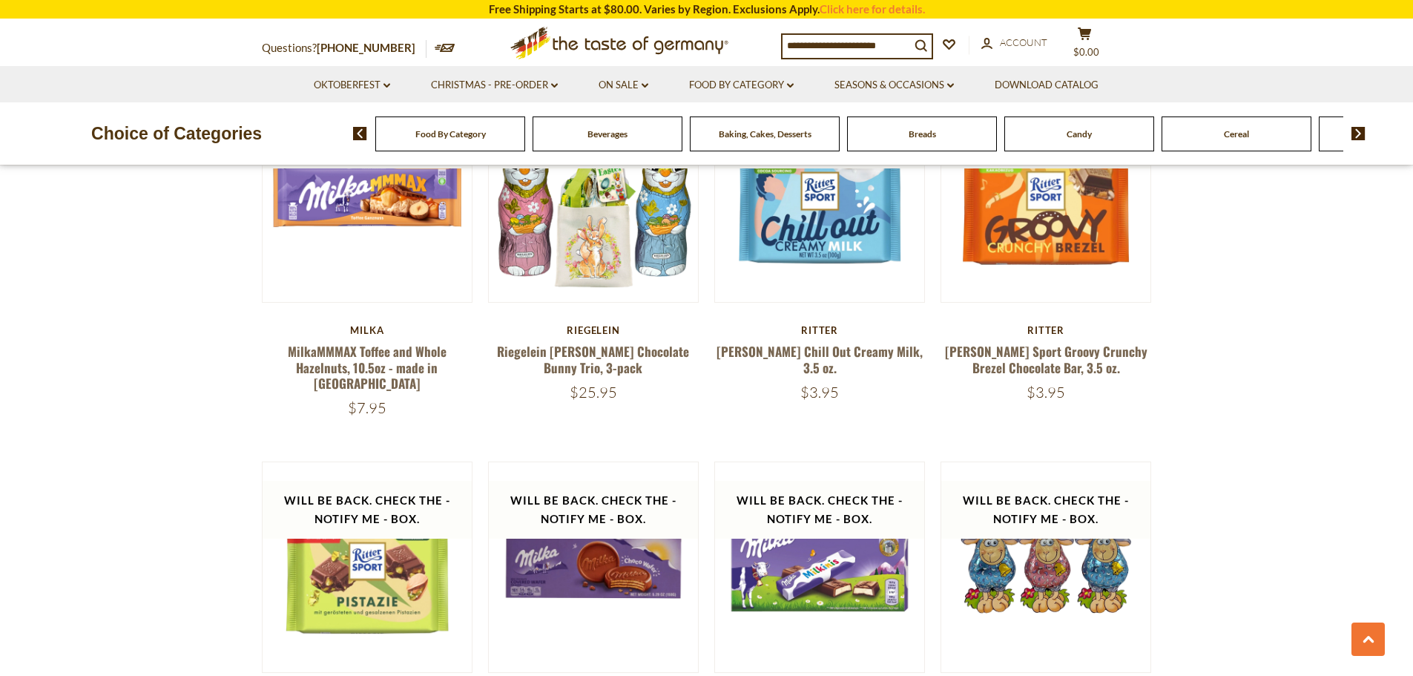
scroll to position [3516, 0]
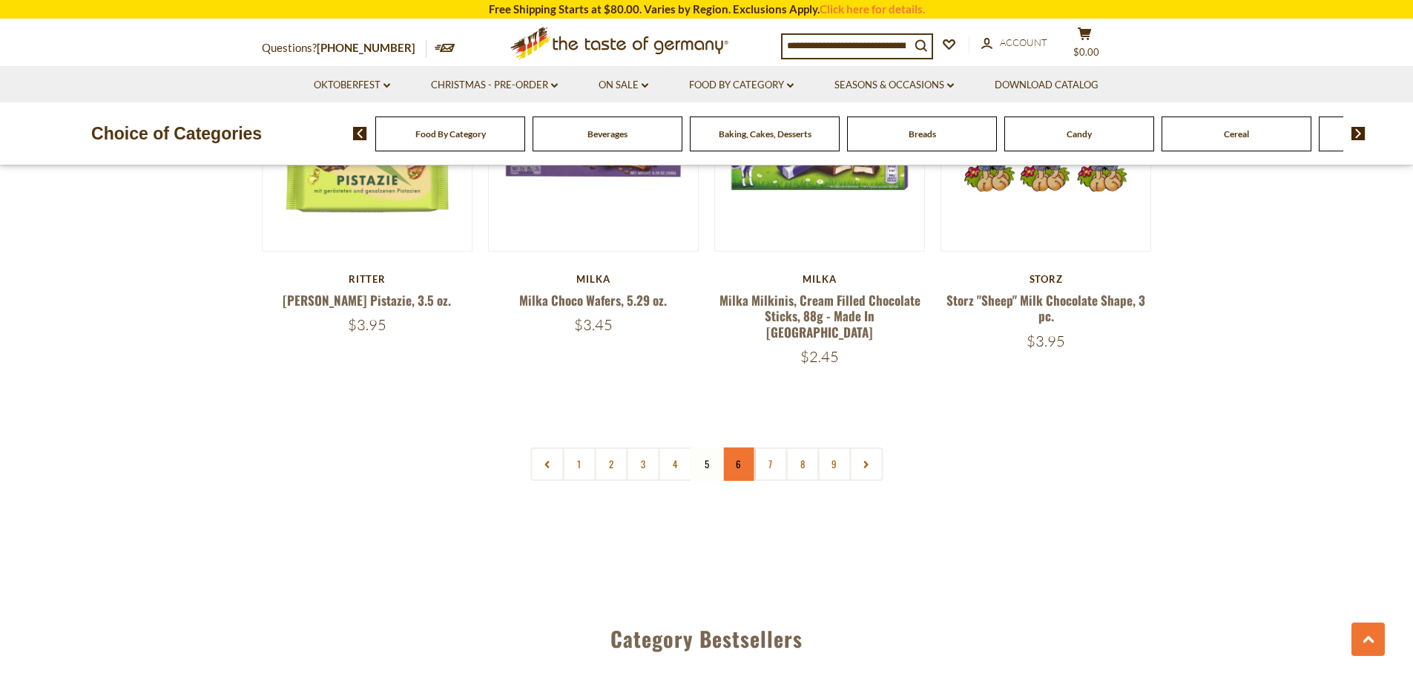
click at [741, 447] on link "6" at bounding box center [738, 463] width 33 height 33
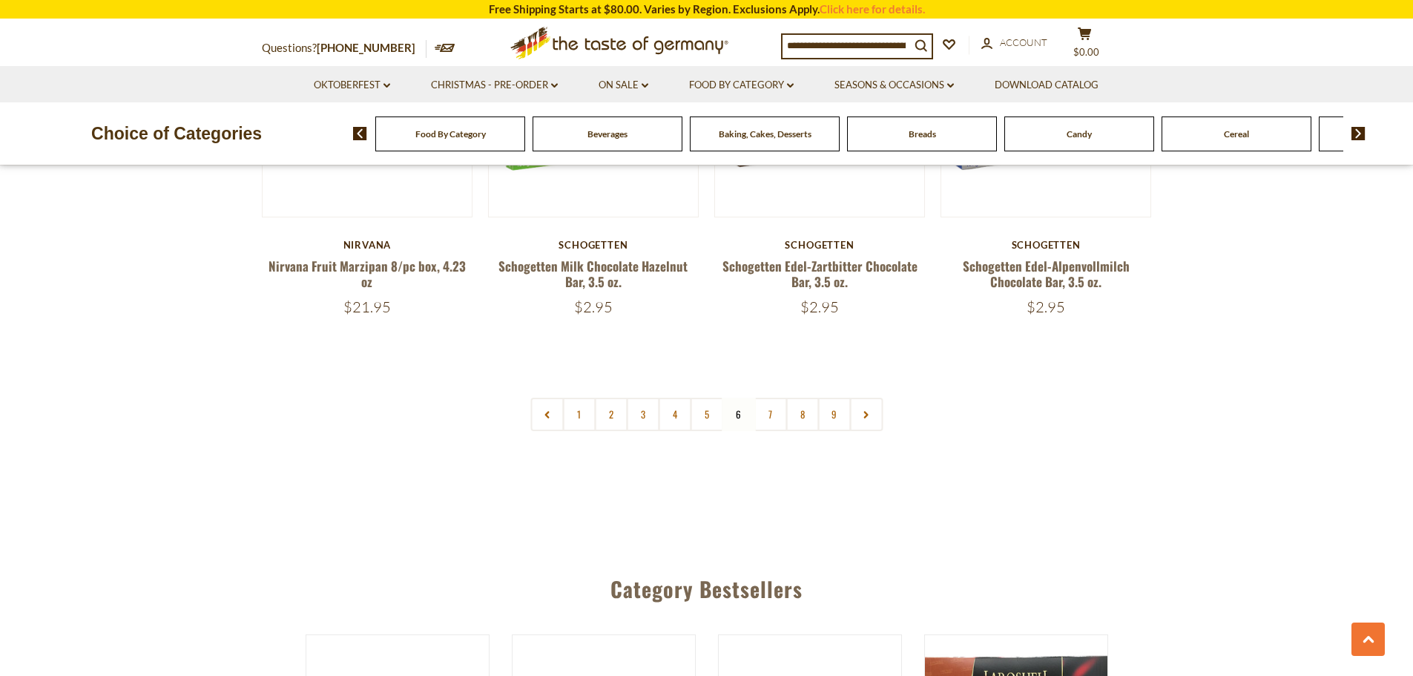
scroll to position [3590, 0]
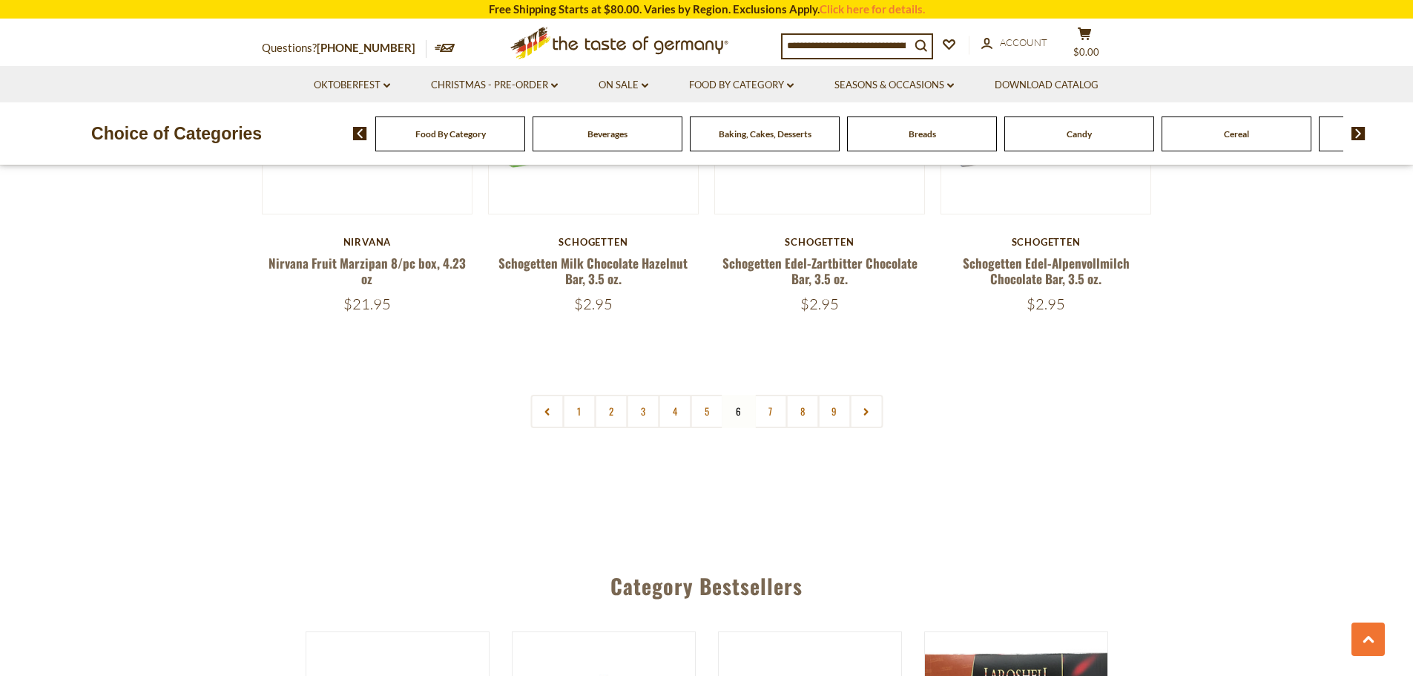
click at [776, 414] on link "7" at bounding box center [769, 411] width 33 height 33
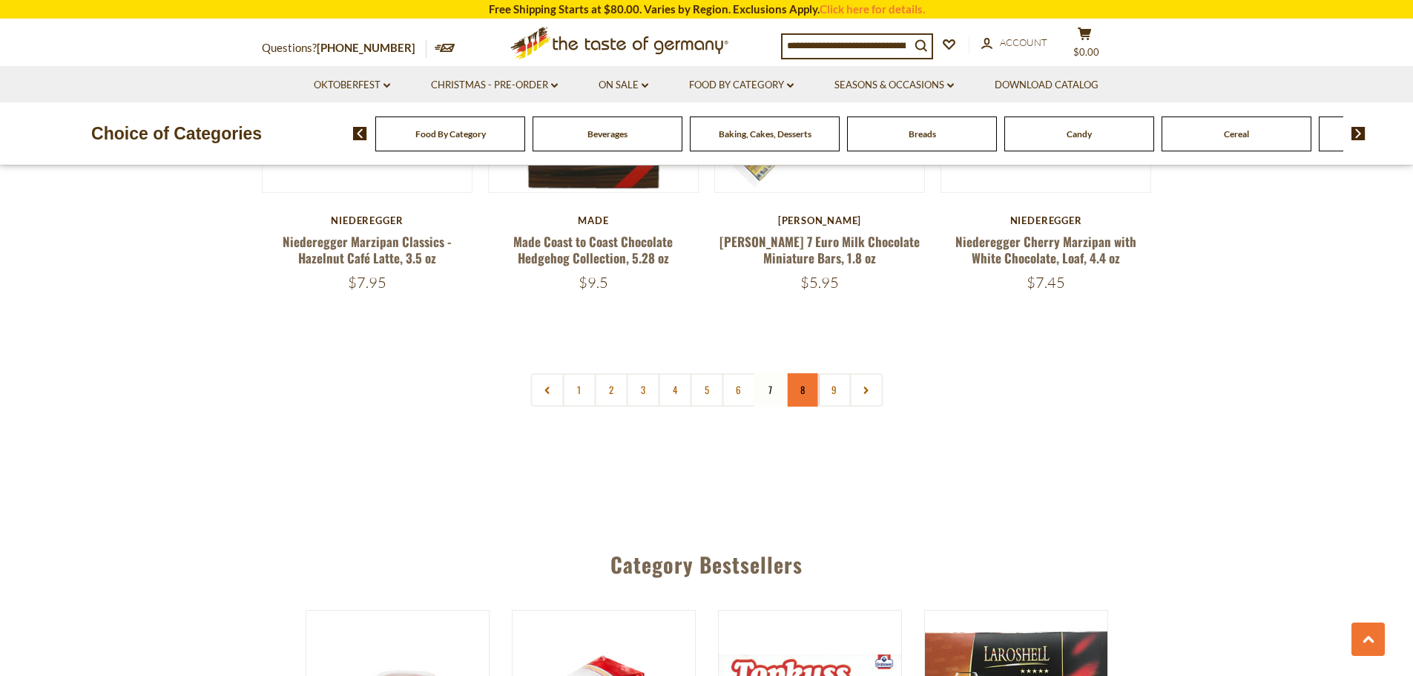
click at [796, 392] on link "8" at bounding box center [801, 389] width 33 height 33
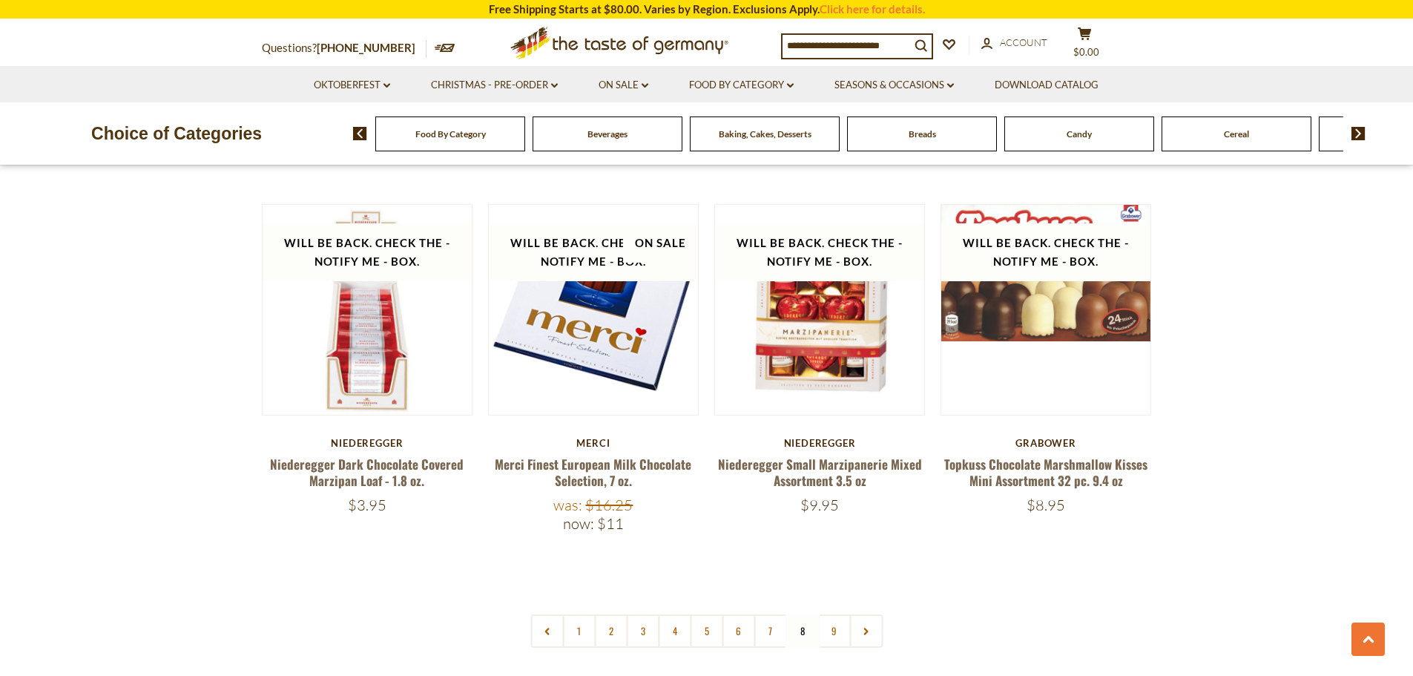
scroll to position [3442, 0]
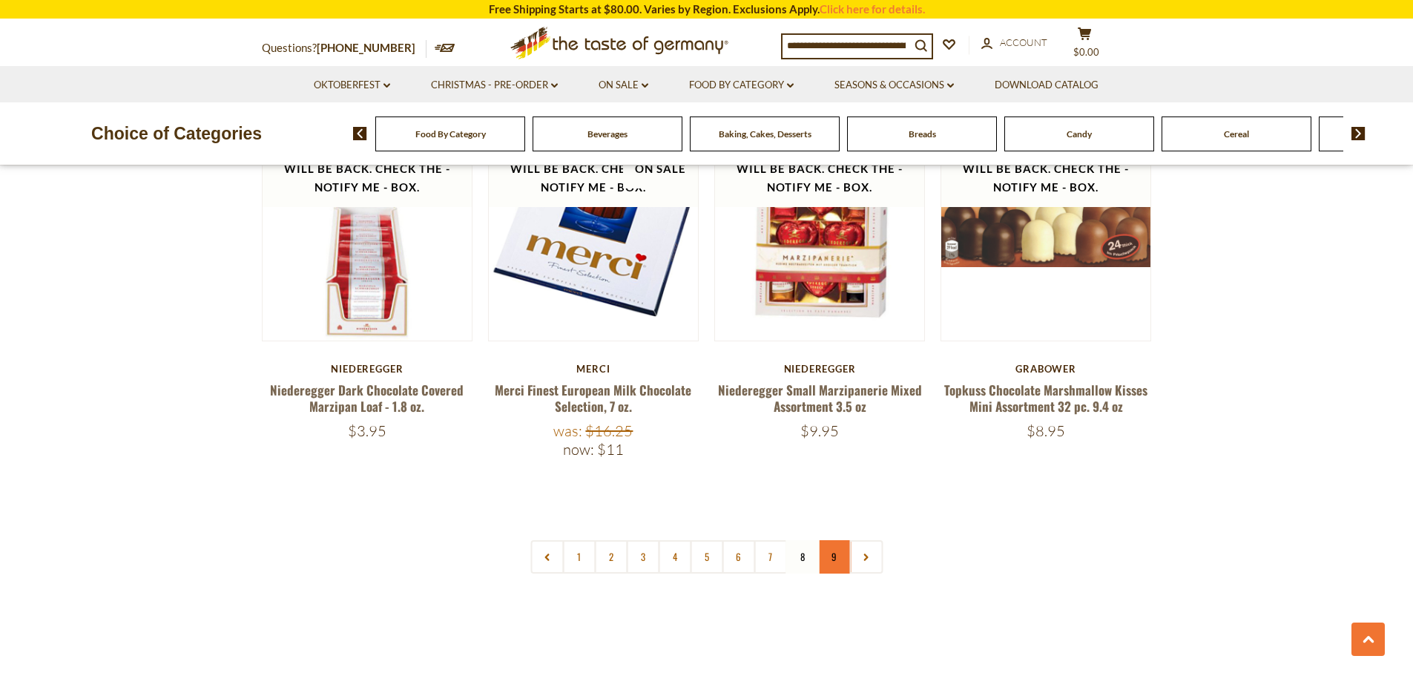
click at [831, 540] on link "9" at bounding box center [833, 556] width 33 height 33
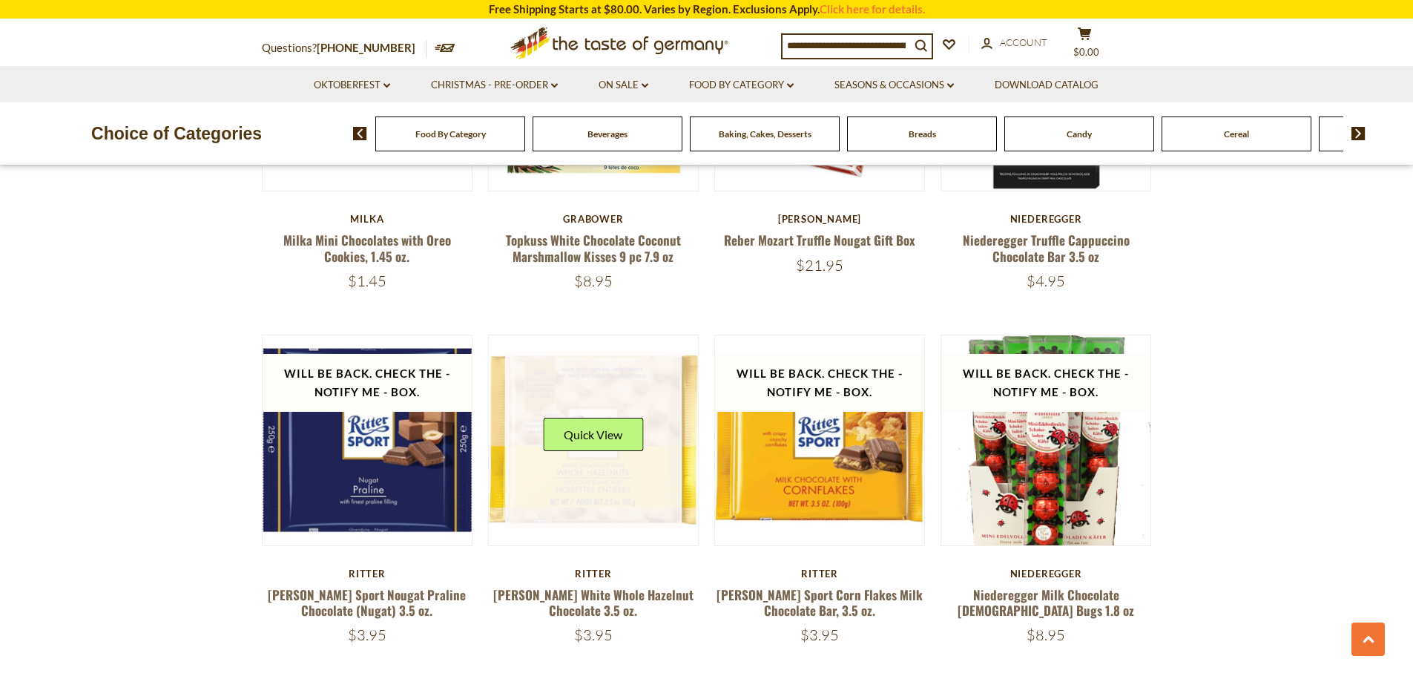
scroll to position [1958, 0]
